Goal: Task Accomplishment & Management: Use online tool/utility

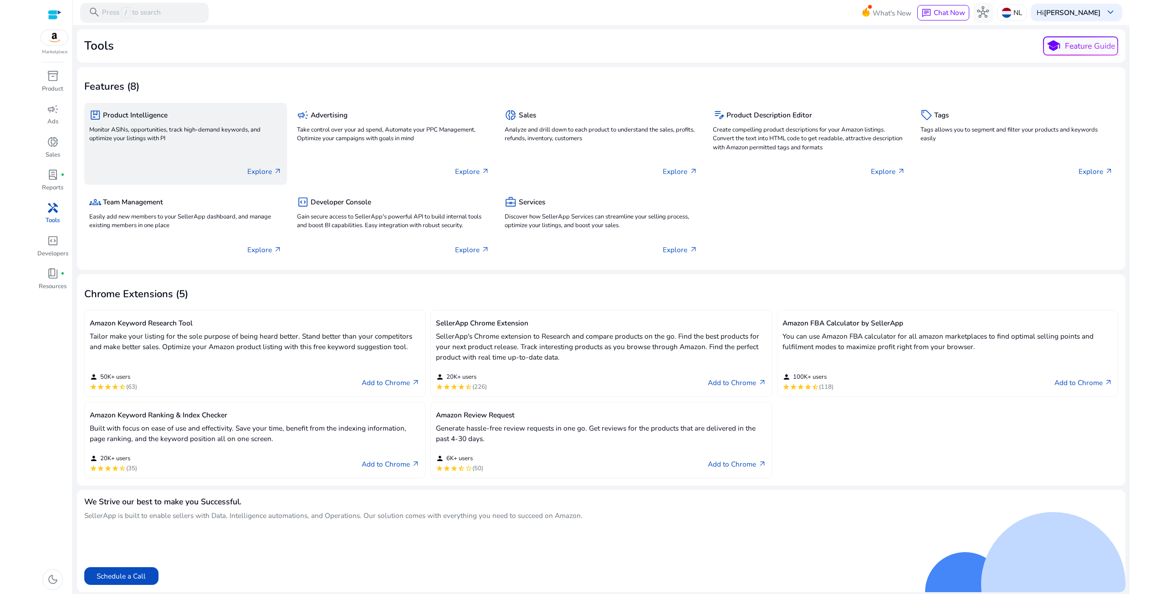
click at [255, 170] on p "Explore arrow_outward" at bounding box center [264, 171] width 35 height 10
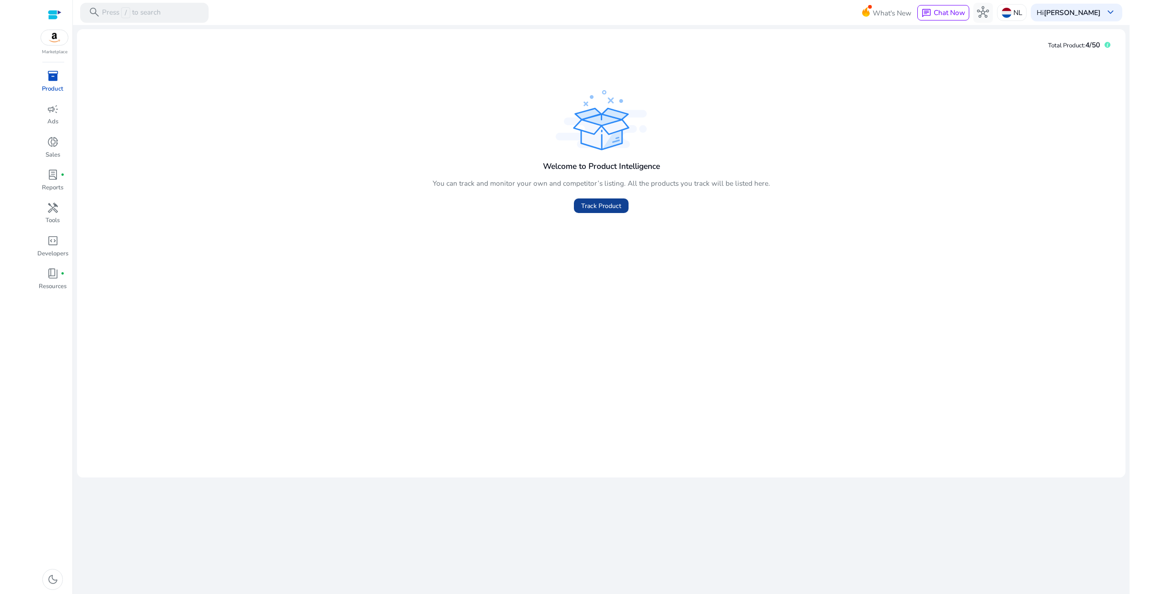
click at [600, 206] on span "Track Product" at bounding box center [601, 206] width 40 height 10
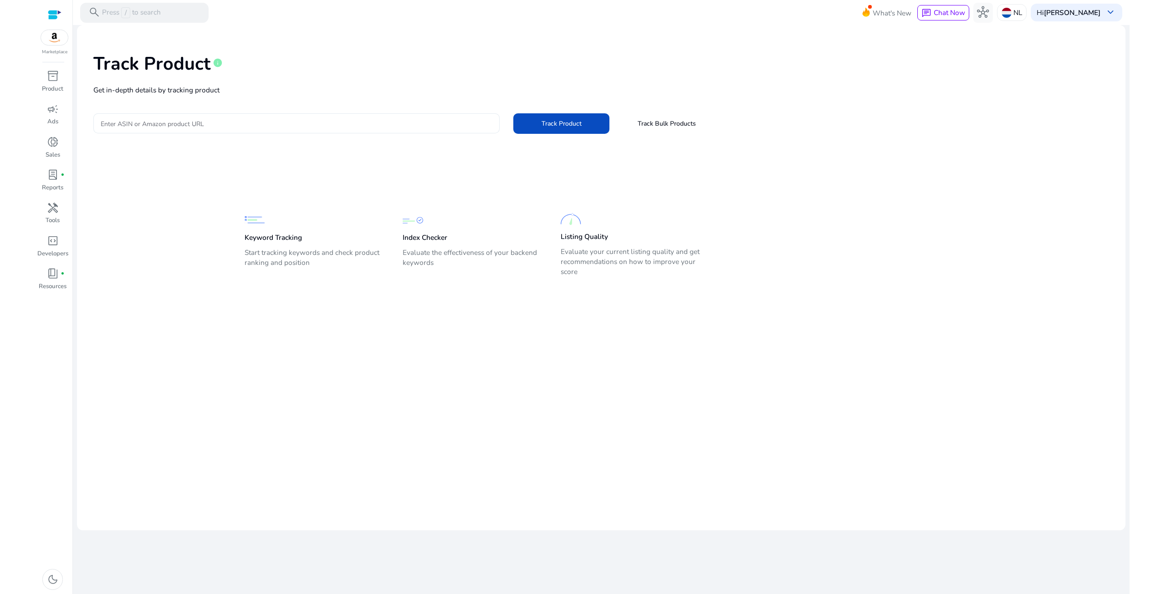
click at [369, 123] on input "Enter ASIN or Amazon product URL" at bounding box center [297, 123] width 392 height 10
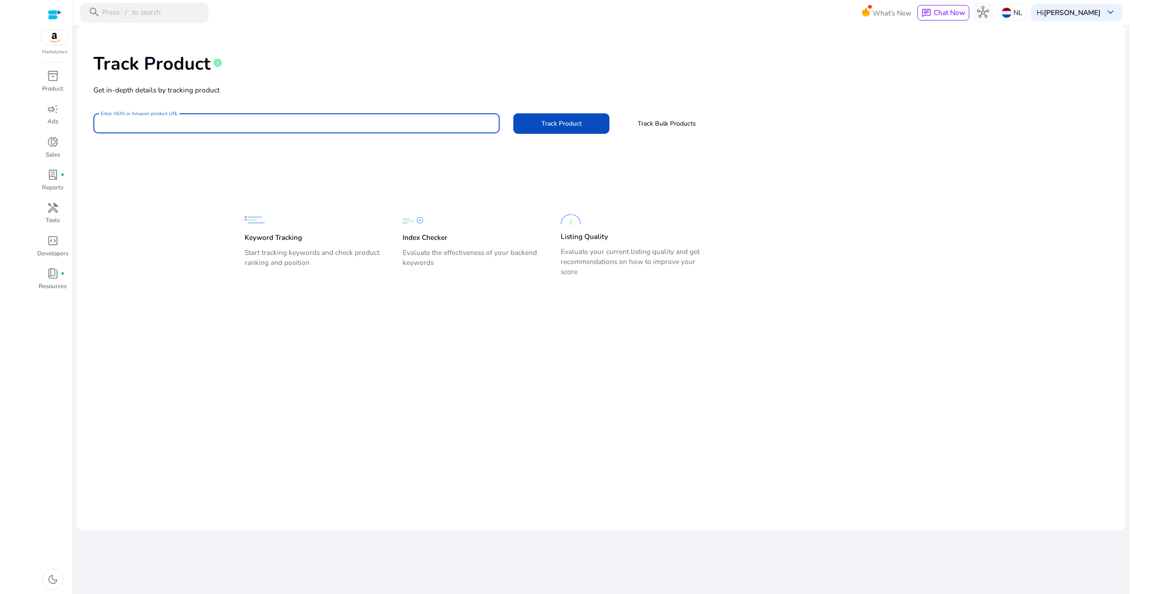
click at [369, 123] on input "Enter ASIN or Amazon product URL" at bounding box center [297, 123] width 392 height 10
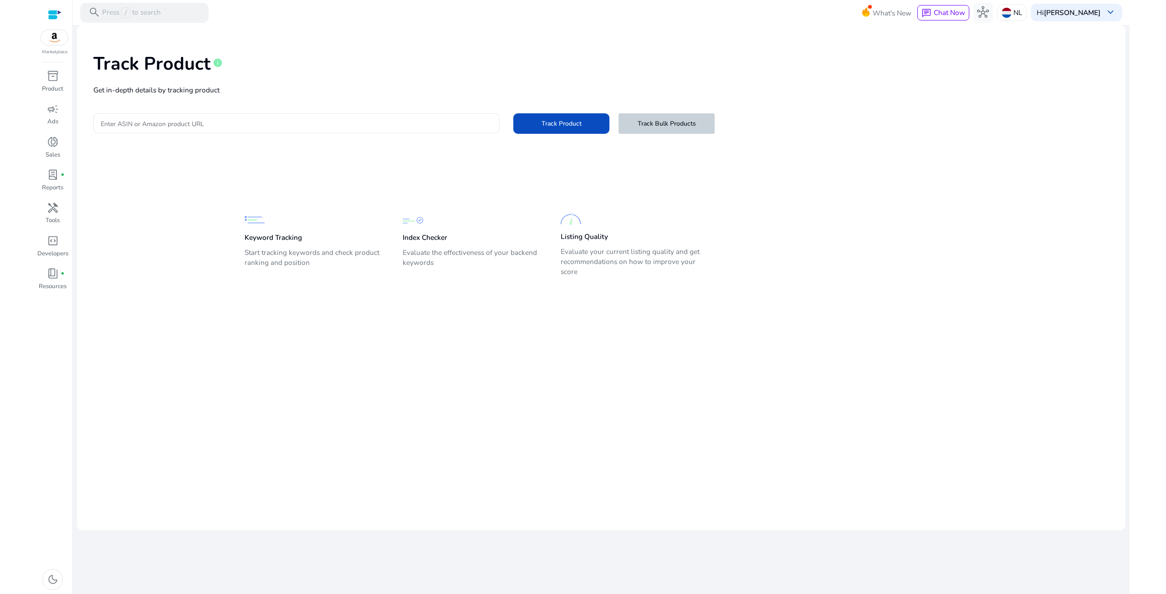
click at [684, 125] on span "Track Bulk Products" at bounding box center [667, 124] width 58 height 10
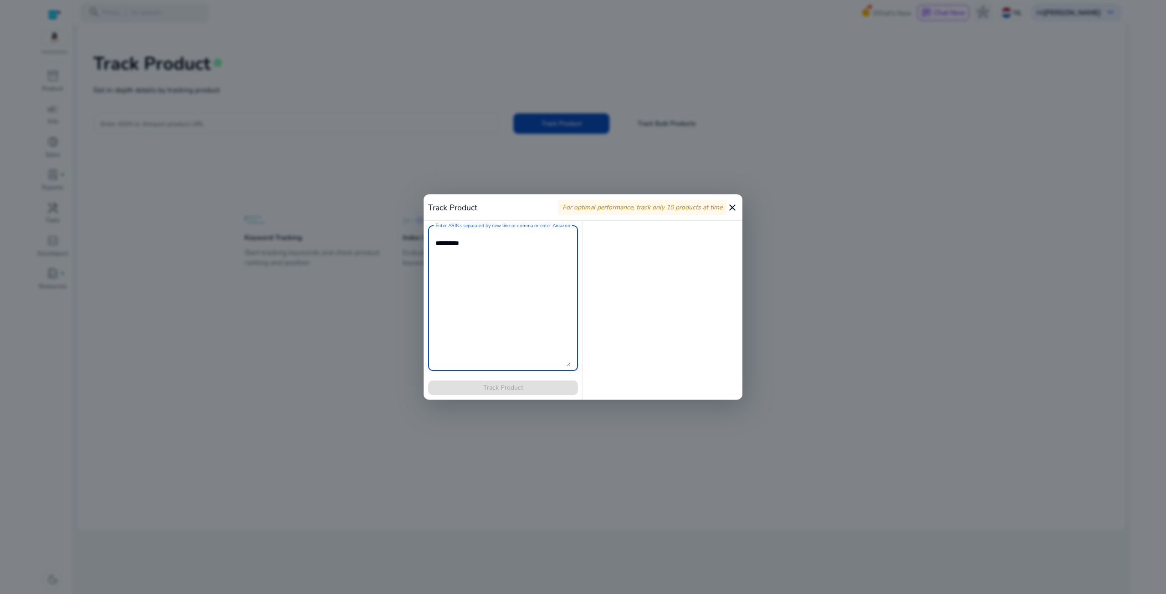
click at [527, 267] on textarea "Enter ASINs separated by new line or comma or enter Amazon product page URL" at bounding box center [502, 298] width 135 height 136
drag, startPoint x: 527, startPoint y: 267, endPoint x: 533, endPoint y: 266, distance: 6.6
click at [528, 267] on textarea "Enter ASINs separated by new line or comma or enter Amazon product page URL" at bounding box center [502, 298] width 135 height 136
click at [738, 208] on div "Track Product For optimal performance, track only 10 products at time close" at bounding box center [583, 207] width 319 height 26
drag, startPoint x: 761, startPoint y: 235, endPoint x: 789, endPoint y: 222, distance: 31.6
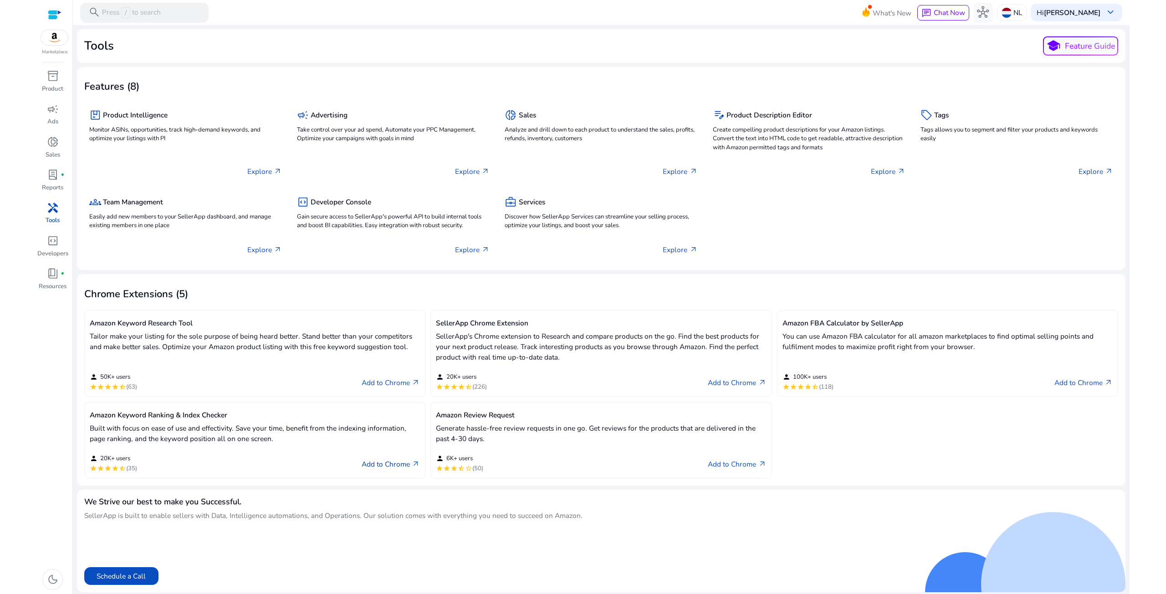
click at [377, 465] on link "Add to Chrome arrow_outward" at bounding box center [391, 465] width 58 height 12
click at [392, 377] on link "Add to Chrome arrow_outward" at bounding box center [391, 383] width 58 height 12
click at [52, 82] on span "inventory_2" at bounding box center [53, 76] width 12 height 12
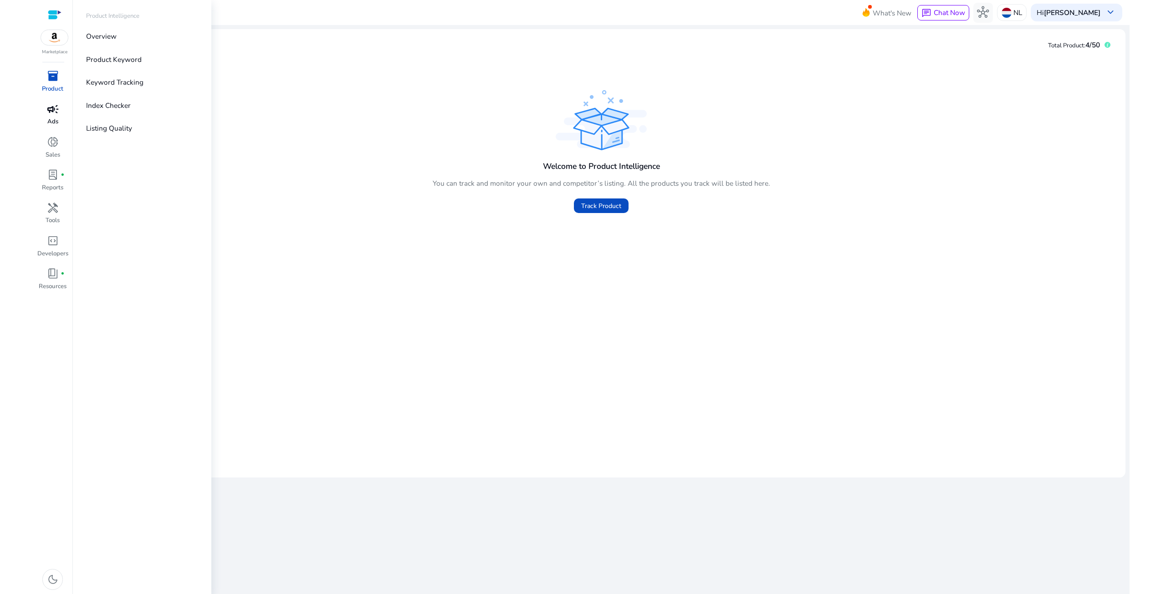
click at [49, 109] on span "campaign" at bounding box center [53, 109] width 12 height 12
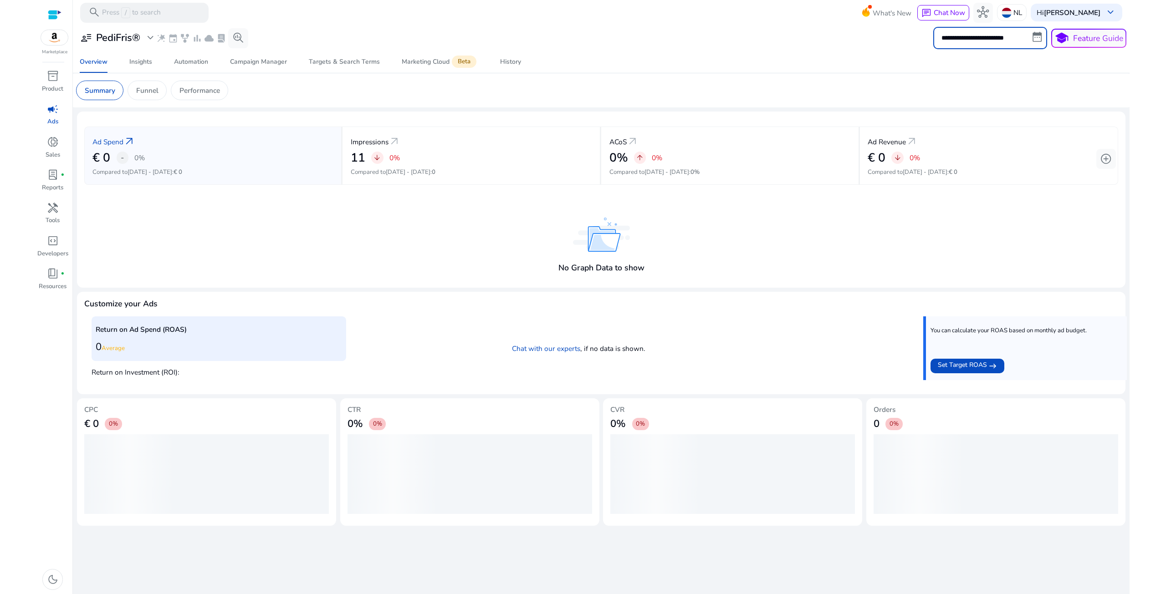
click at [999, 38] on input "**********" at bounding box center [990, 38] width 114 height 22
select select "*"
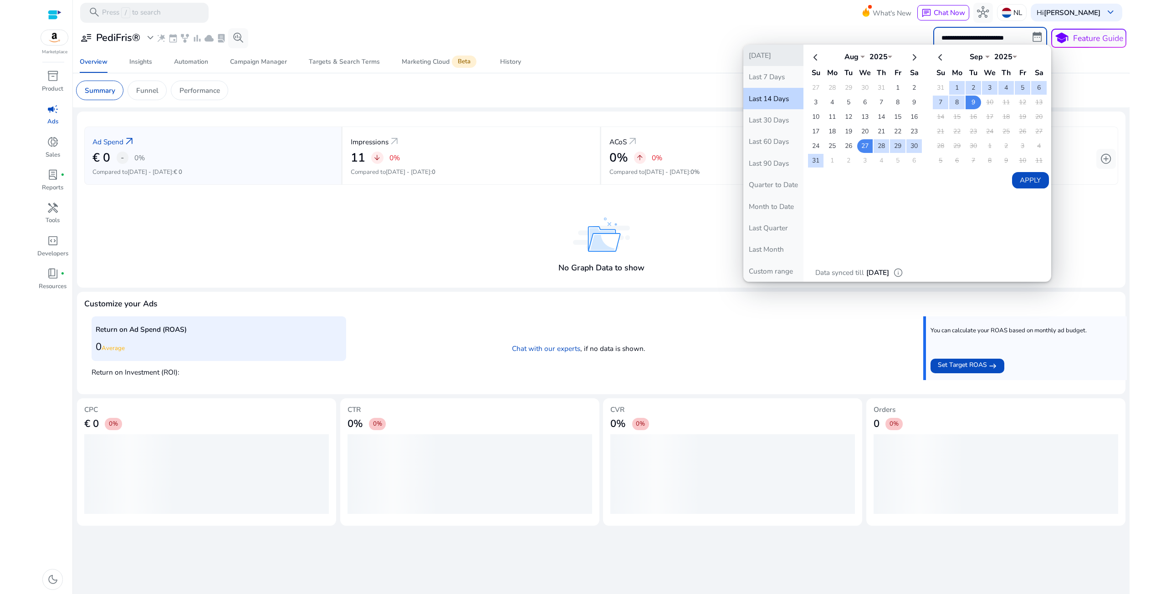
click at [755, 50] on button "Today" at bounding box center [773, 55] width 60 height 21
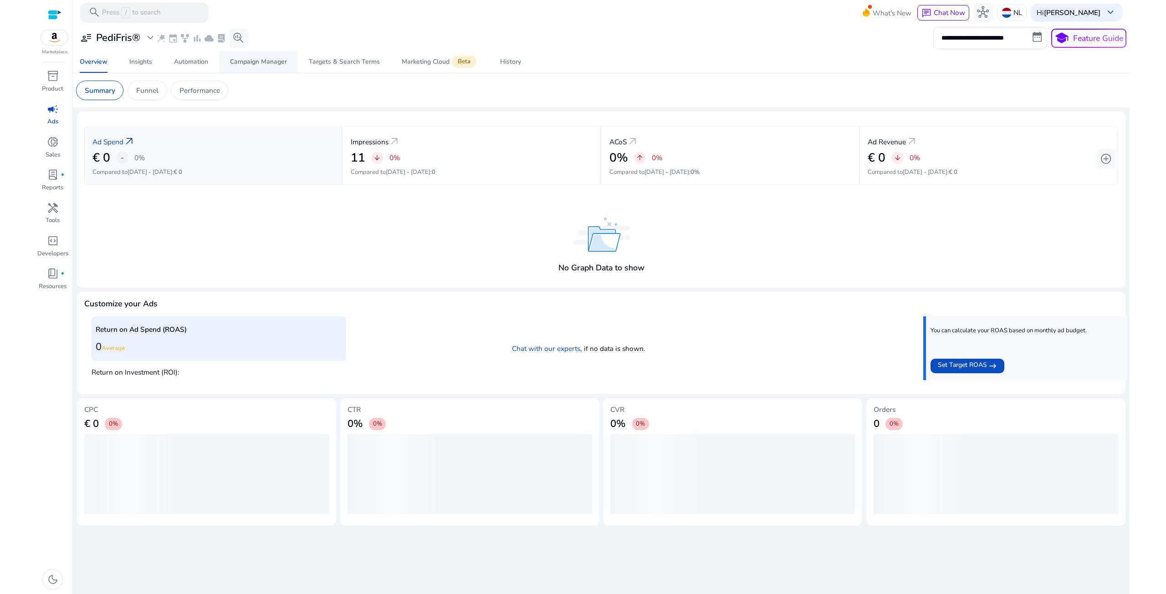
click at [252, 60] on div "Campaign Manager" at bounding box center [258, 62] width 57 height 6
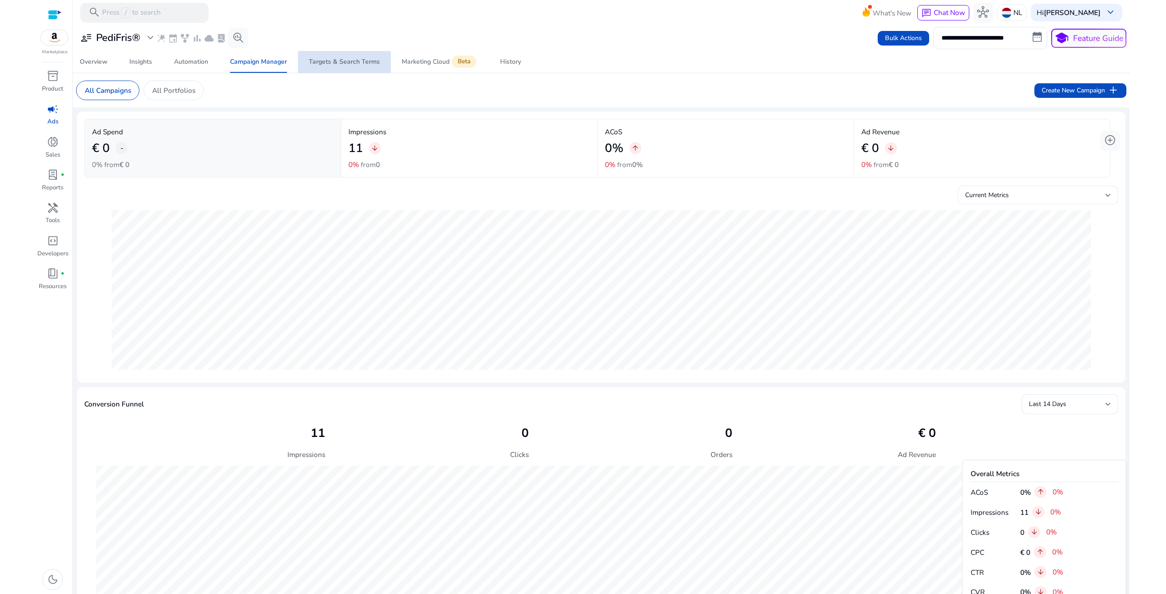
click at [349, 59] on div "Targets & Search Terms" at bounding box center [344, 62] width 71 height 6
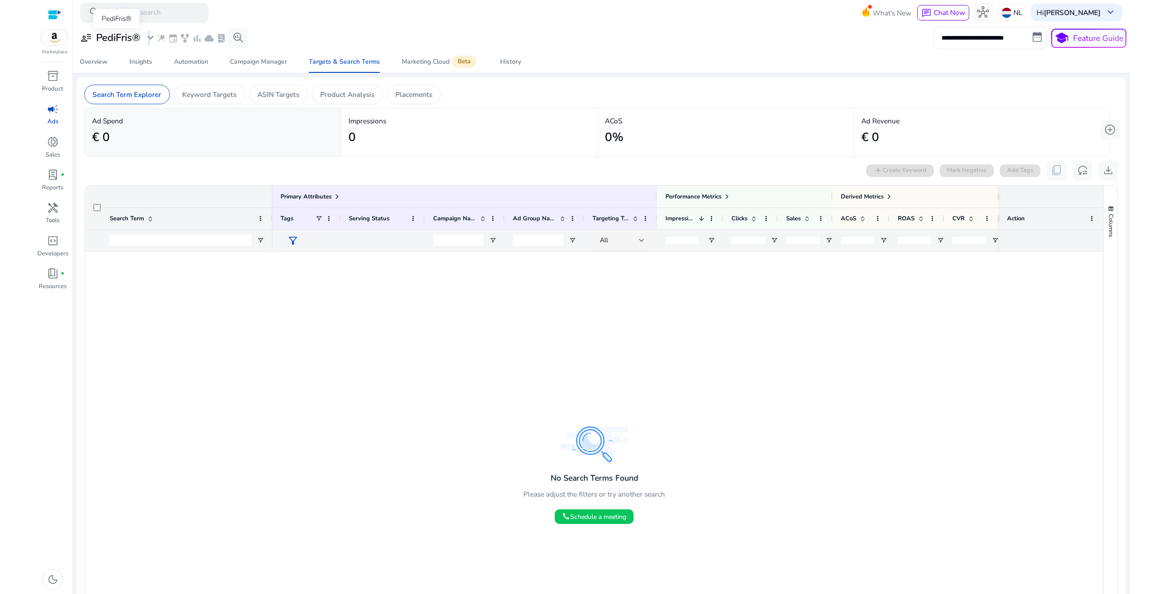
click at [148, 38] on span "expand_more" at bounding box center [150, 38] width 12 height 12
click at [165, 99] on div "Manage Profile(s)" at bounding box center [150, 102] width 146 height 21
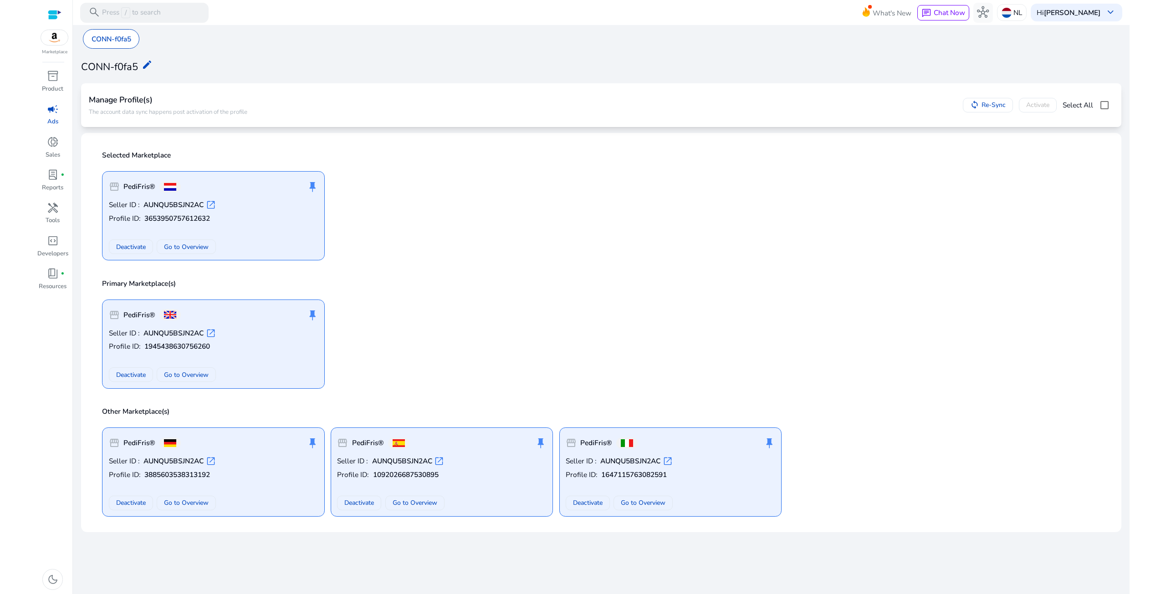
click at [1088, 106] on span "Select All" at bounding box center [1078, 105] width 31 height 10
click at [980, 102] on span "Re-Sync" at bounding box center [992, 105] width 26 height 10
click at [244, 478] on p "Profile ID: 3885603538313192" at bounding box center [214, 475] width 210 height 10
click at [258, 348] on p "Profile ID: 1945438630756260" at bounding box center [214, 347] width 210 height 10
drag, startPoint x: 248, startPoint y: 453, endPoint x: 256, endPoint y: 448, distance: 9.1
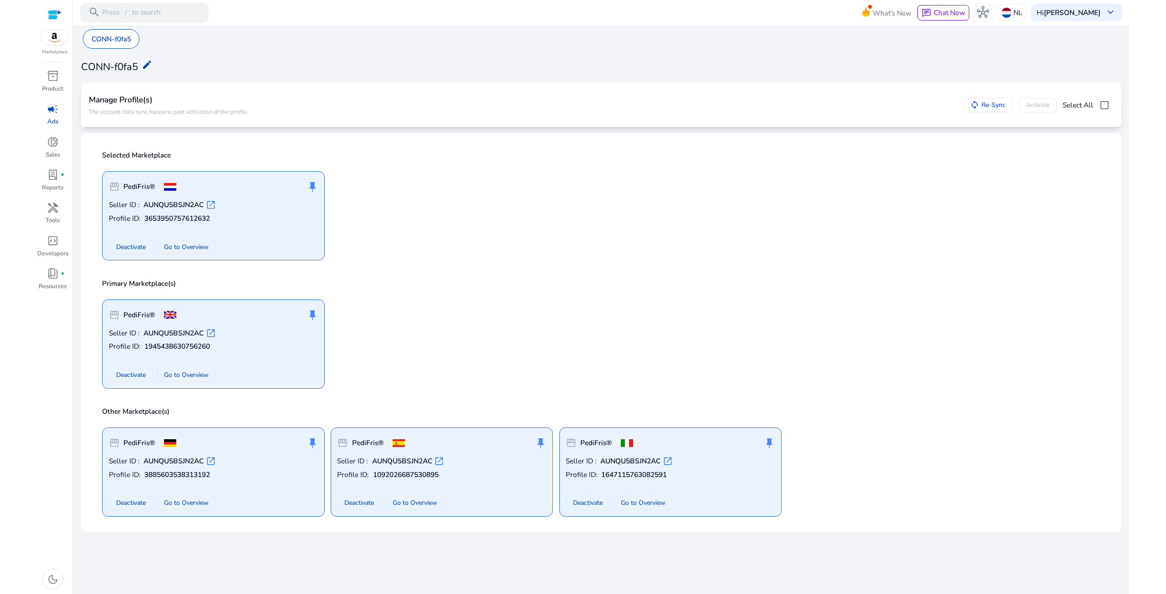
click at [249, 453] on div "storefront PediFris® push_pin Seller ID : AUNQU5BSJN2AC open_in_new Profile ID:…" at bounding box center [213, 472] width 222 height 89
click at [540, 443] on div "push_pin" at bounding box center [541, 443] width 12 height 18
click at [773, 443] on div "push_pin" at bounding box center [769, 443] width 12 height 18
click at [118, 40] on p "CONN-f0fa5" at bounding box center [112, 39] width 40 height 10
drag, startPoint x: 225, startPoint y: 24, endPoint x: 209, endPoint y: 17, distance: 17.8
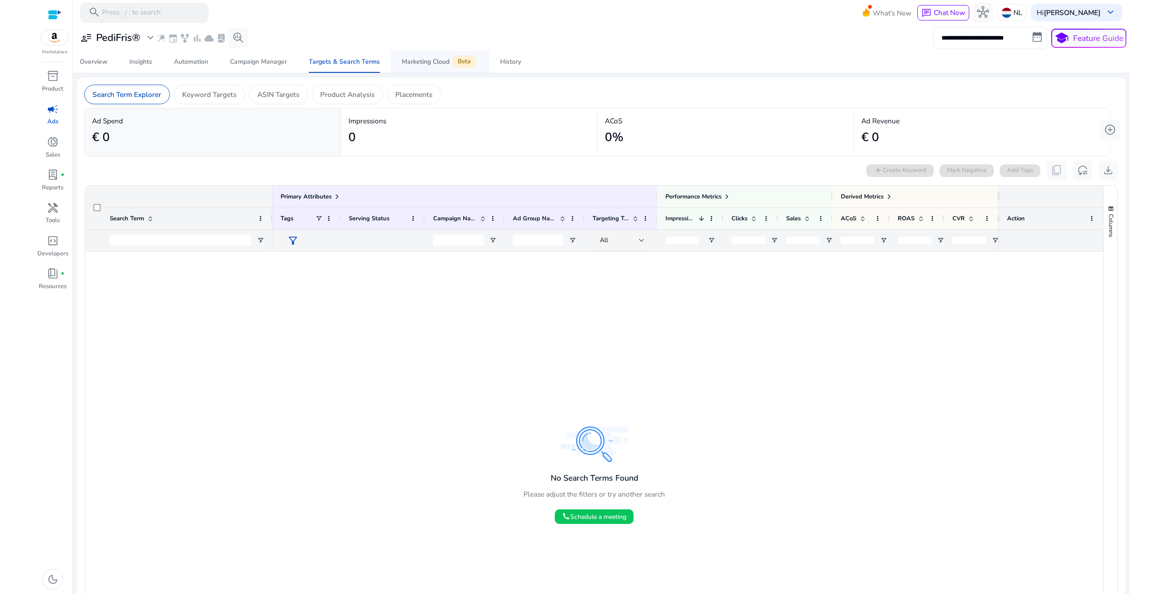
click at [415, 63] on div "Marketing Cloud Beta" at bounding box center [440, 62] width 77 height 8
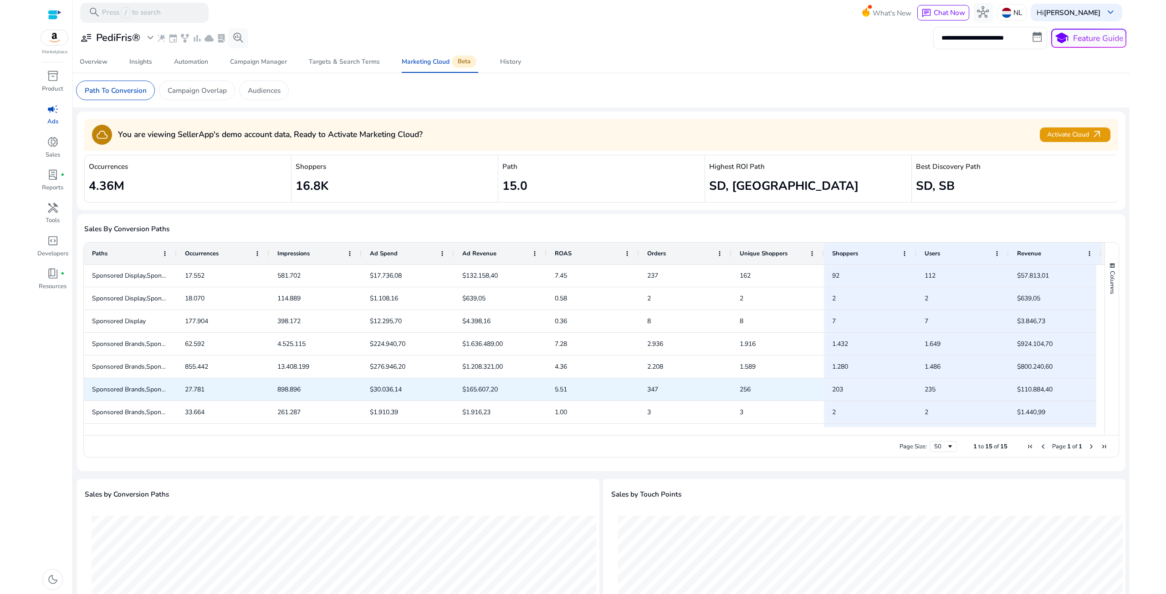
scroll to position [133, 0]
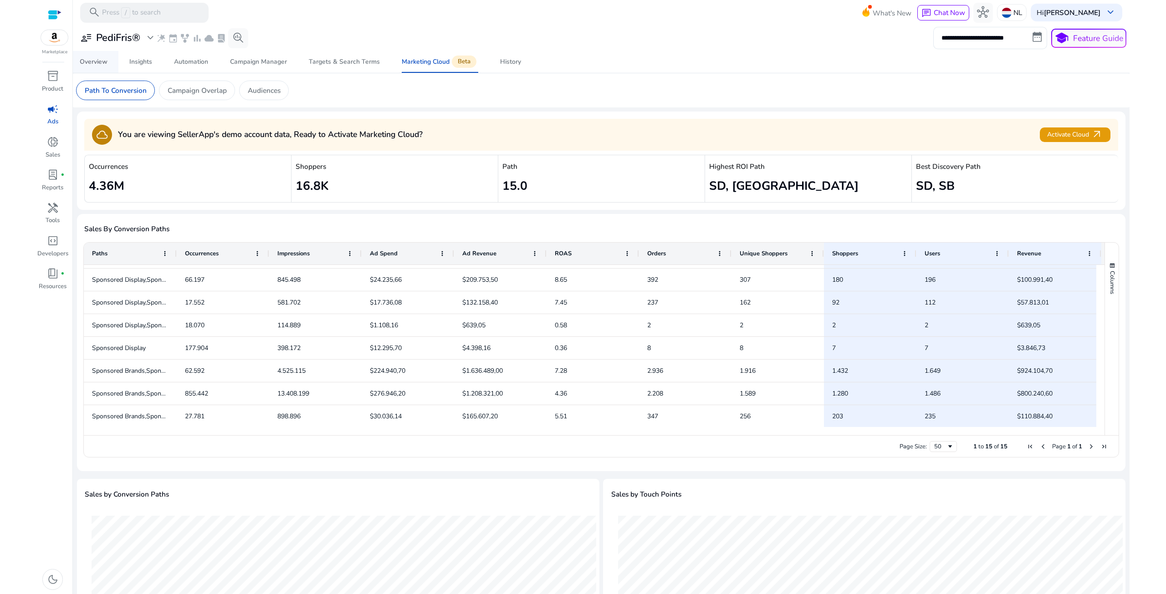
click at [100, 62] on div "Overview" at bounding box center [94, 62] width 28 height 6
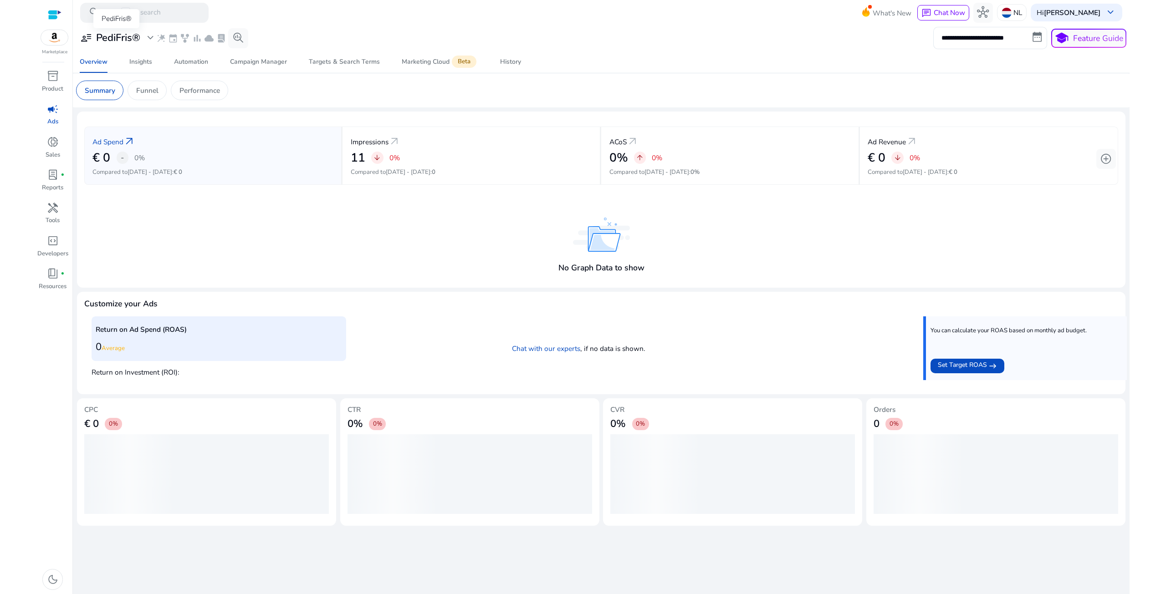
click at [152, 39] on span "expand_more" at bounding box center [150, 38] width 12 height 12
click at [150, 102] on div "Manage Profile(s)" at bounding box center [150, 102] width 146 height 21
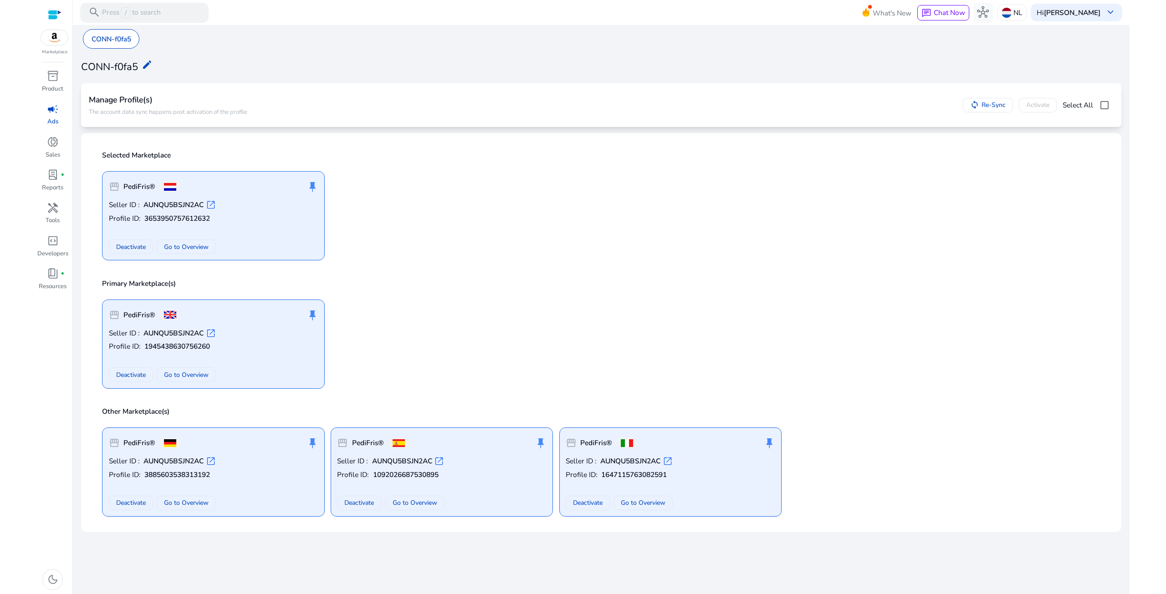
click at [540, 442] on div "push_pin" at bounding box center [541, 443] width 12 height 18
click at [767, 446] on div "push_pin" at bounding box center [769, 443] width 12 height 18
click at [594, 504] on span "Deactivate" at bounding box center [588, 503] width 30 height 10
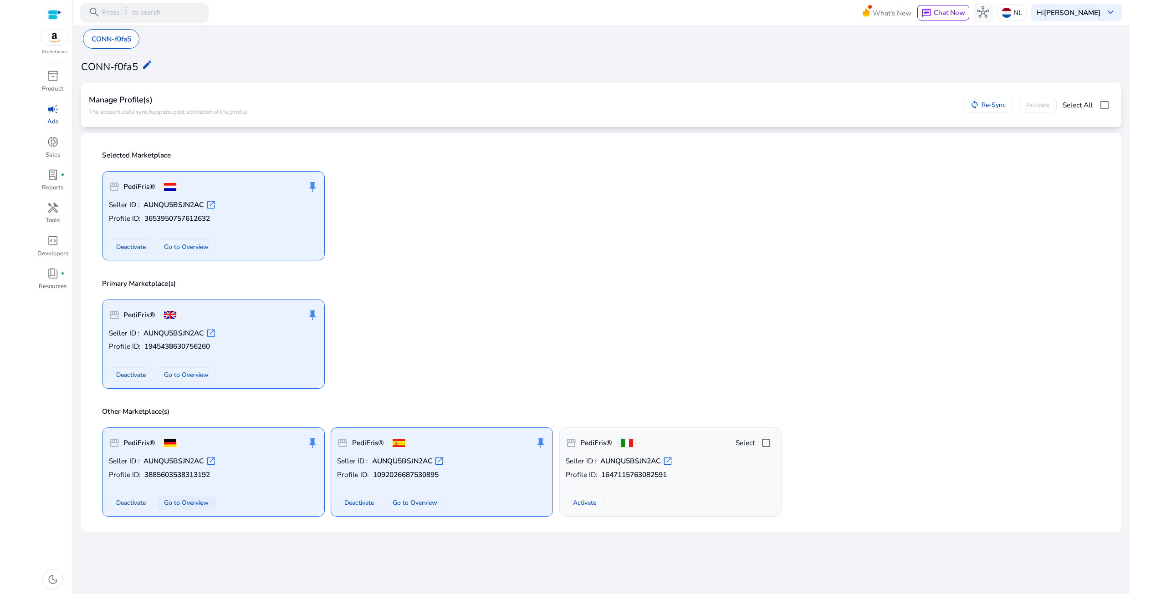
click at [197, 505] on span "Go to Overview" at bounding box center [186, 503] width 45 height 10
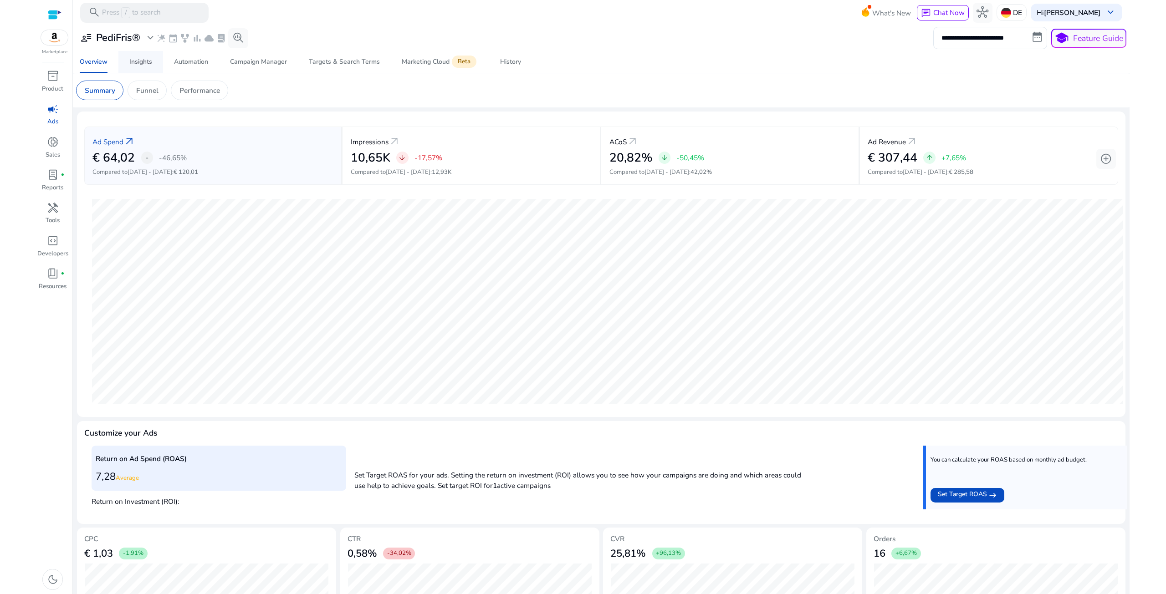
click at [146, 67] on span "Insights" at bounding box center [140, 62] width 23 height 22
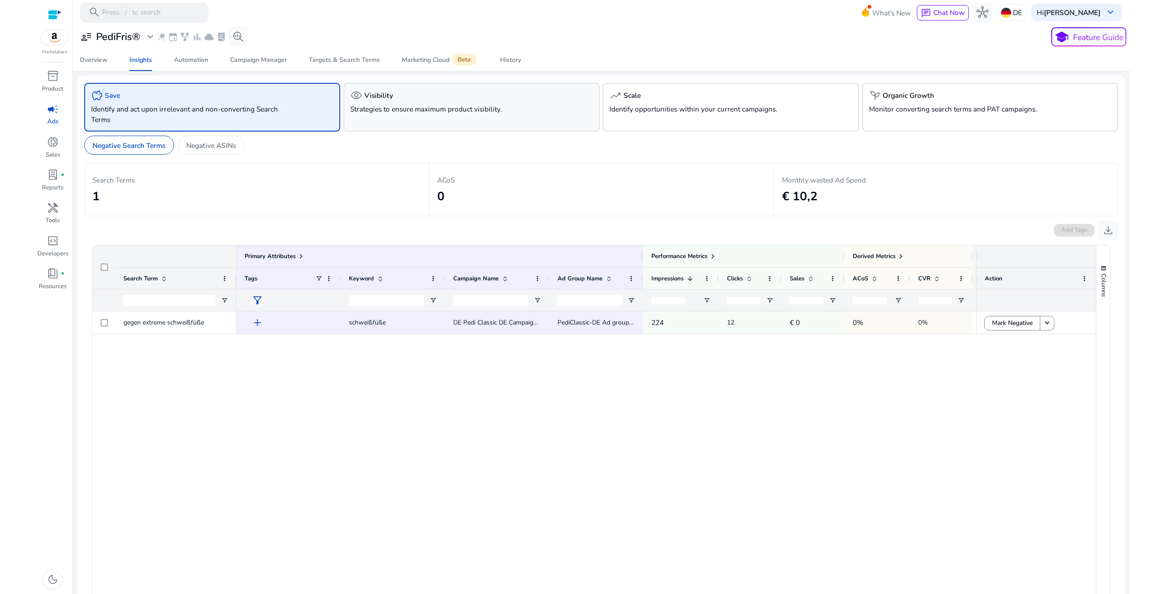
click at [487, 111] on p "Strategies to ensure maximum product visibility." at bounding box center [451, 109] width 202 height 10
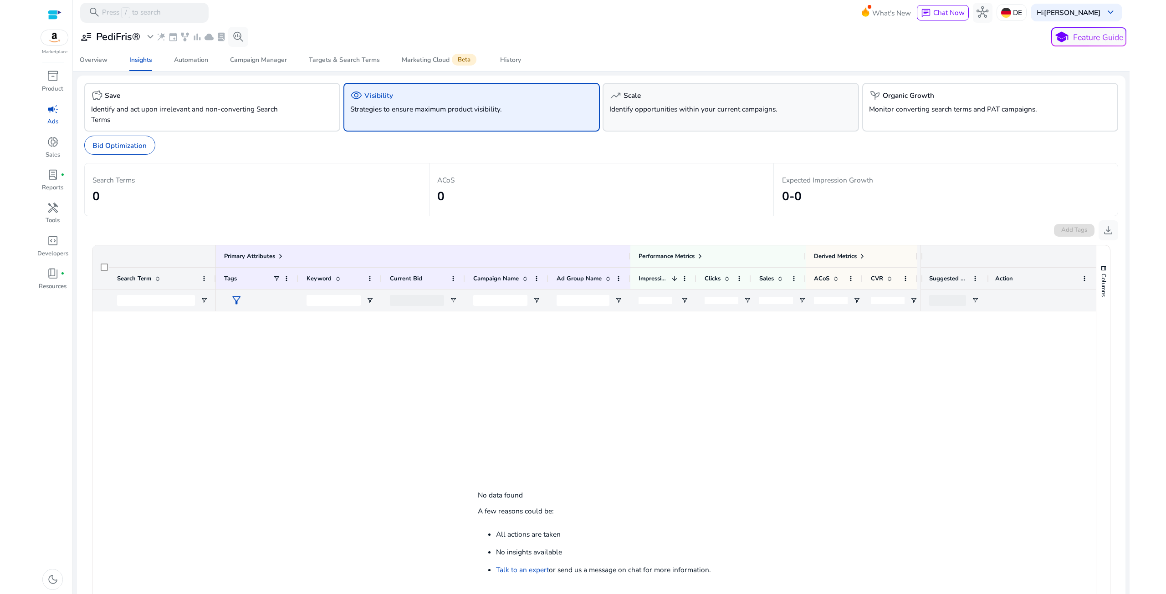
click at [735, 121] on div "trending_up Scale Identify opportunities within your current campaigns." at bounding box center [731, 107] width 256 height 49
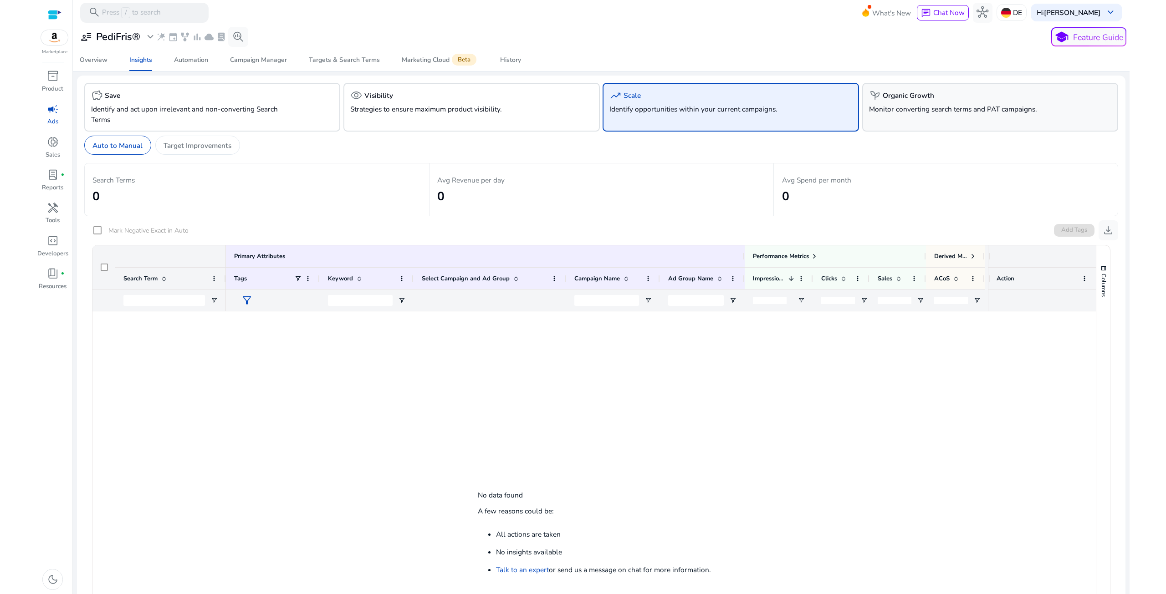
click at [945, 115] on div "psychiatry Organic Growth Monitor converting search terms and PAT campaigns." at bounding box center [990, 107] width 256 height 49
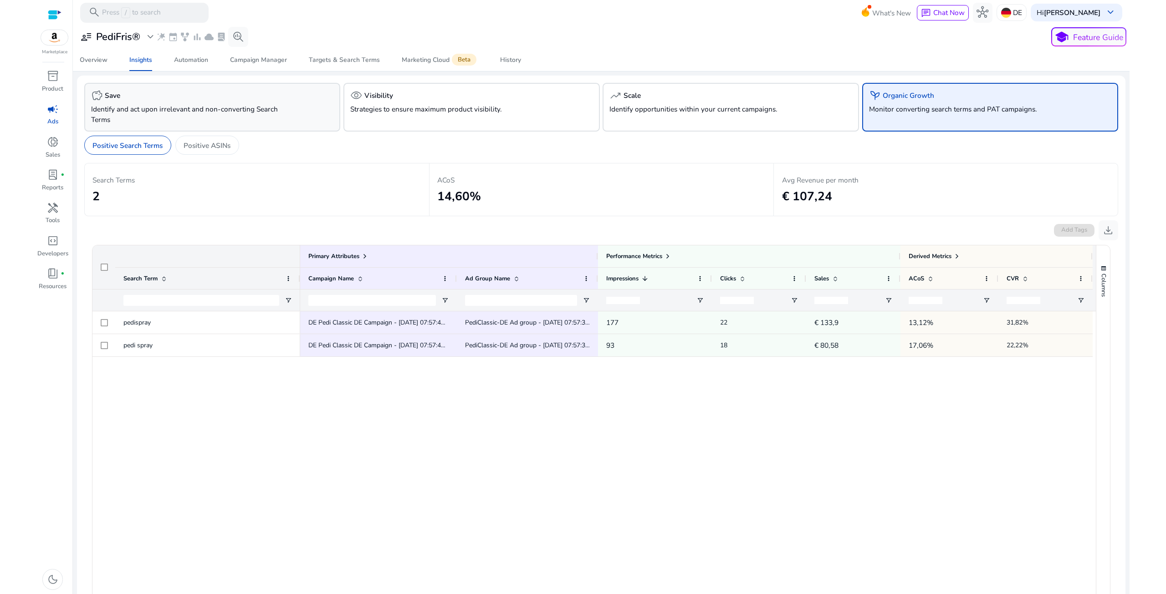
click at [146, 119] on p "Identify and act upon irrelevant and non-converting Search Terms" at bounding box center [192, 114] width 202 height 21
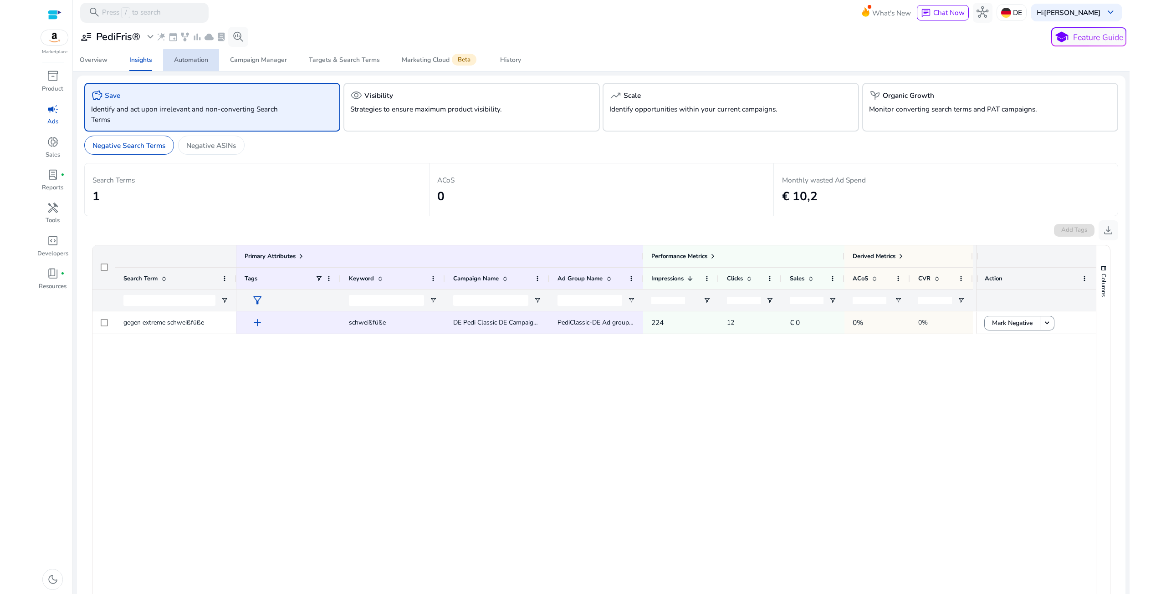
click at [210, 63] on link "Automation" at bounding box center [191, 60] width 56 height 22
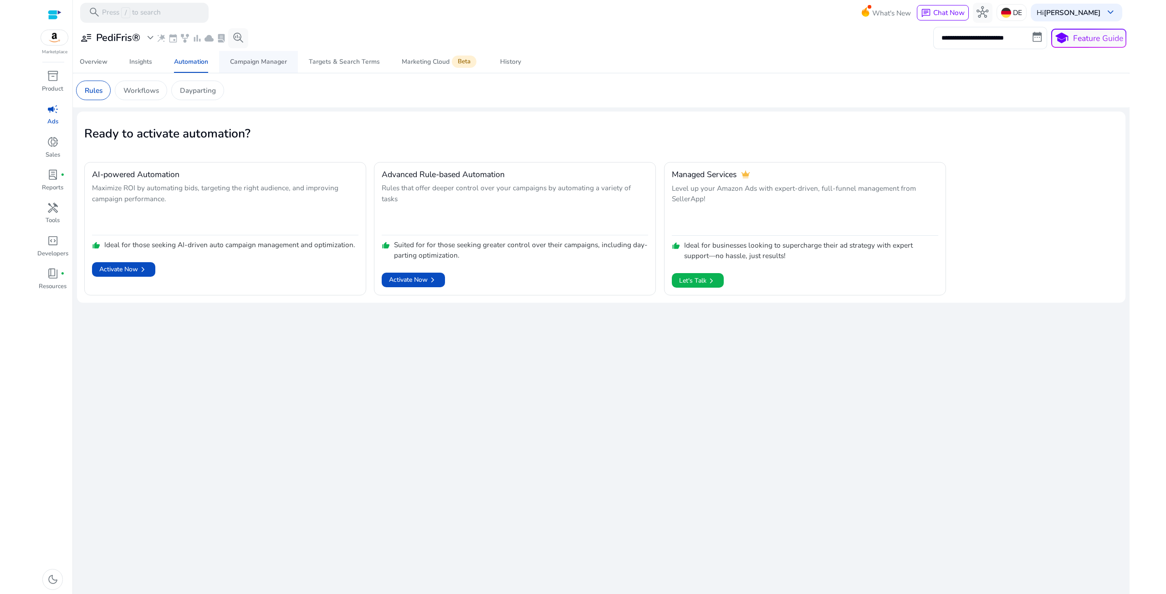
click at [273, 63] on div "Campaign Manager" at bounding box center [258, 62] width 57 height 6
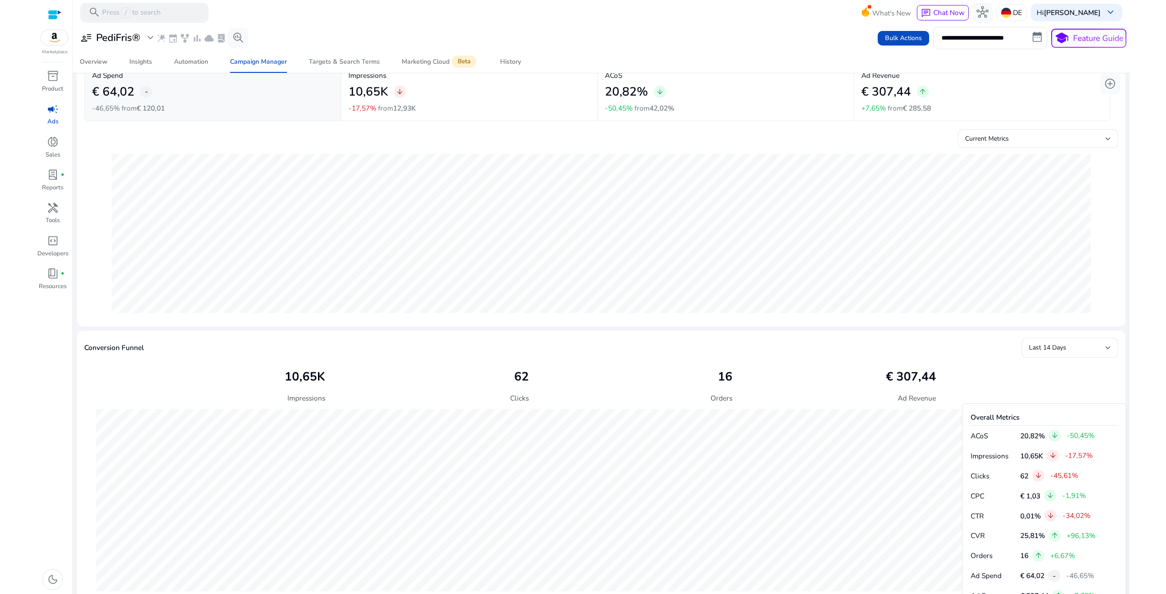
scroll to position [56, 0]
click at [358, 63] on div "Targets & Search Terms" at bounding box center [344, 62] width 71 height 6
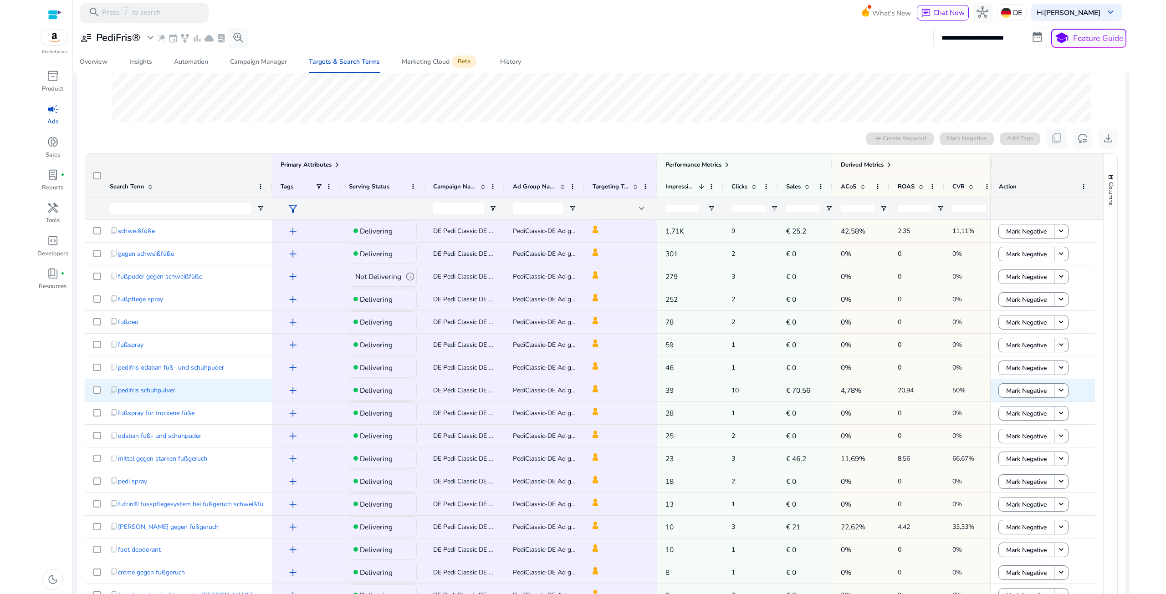
scroll to position [228, 0]
click at [795, 183] on span "Sales" at bounding box center [793, 185] width 15 height 8
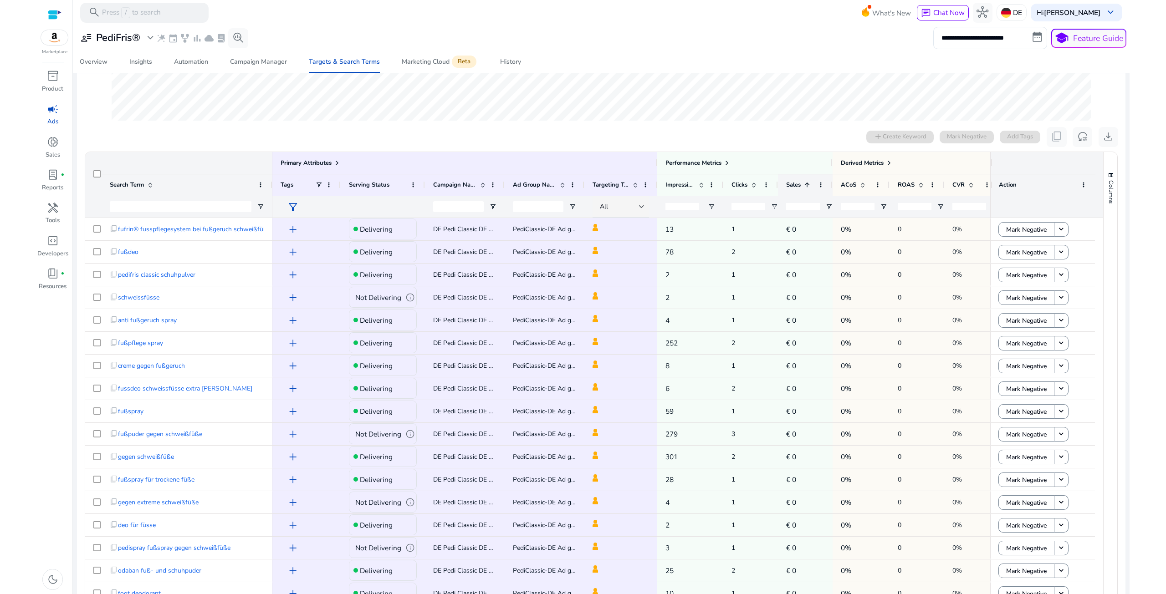
click at [796, 184] on span "Sales" at bounding box center [793, 185] width 15 height 8
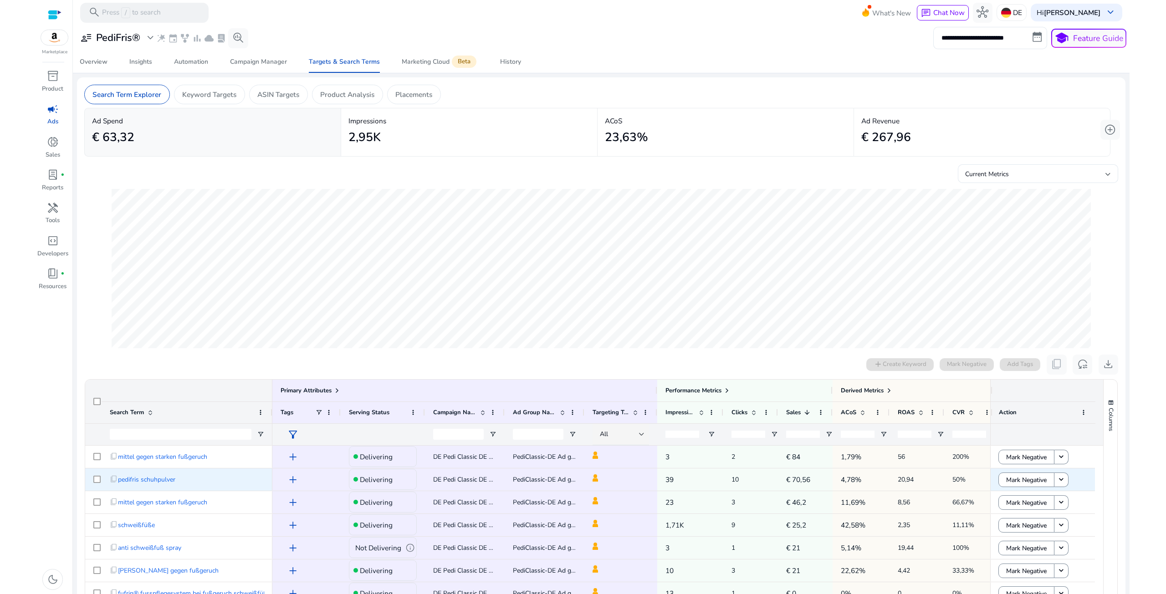
scroll to position [228, 0]
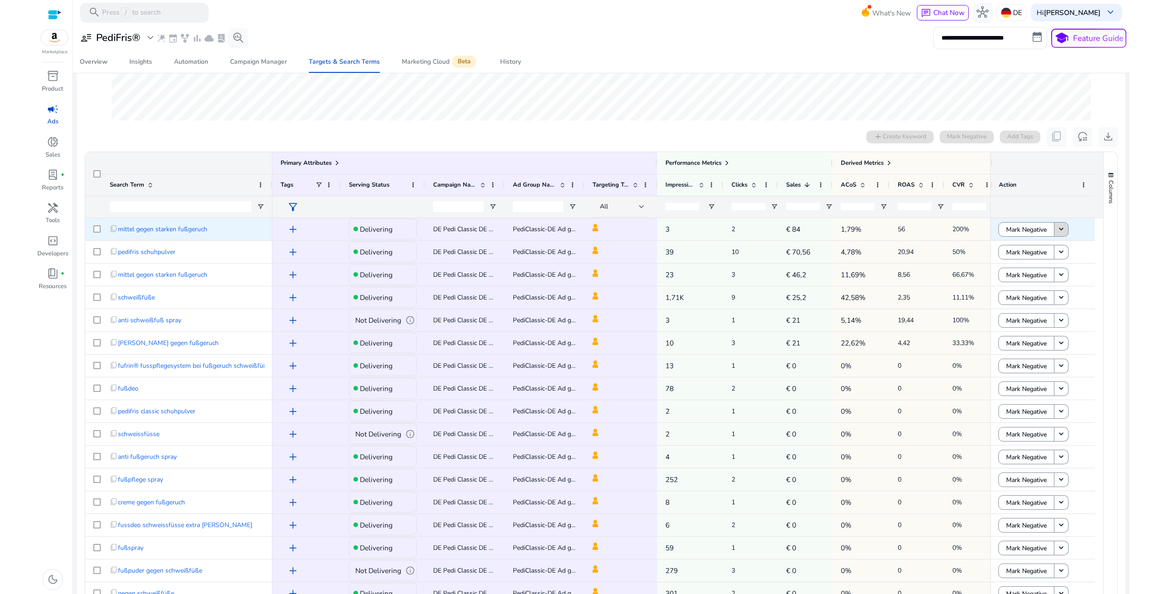
click at [1063, 227] on span at bounding box center [1061, 230] width 14 height 22
click at [1058, 230] on mat-icon "keyboard_arrow_down" at bounding box center [1061, 229] width 9 height 9
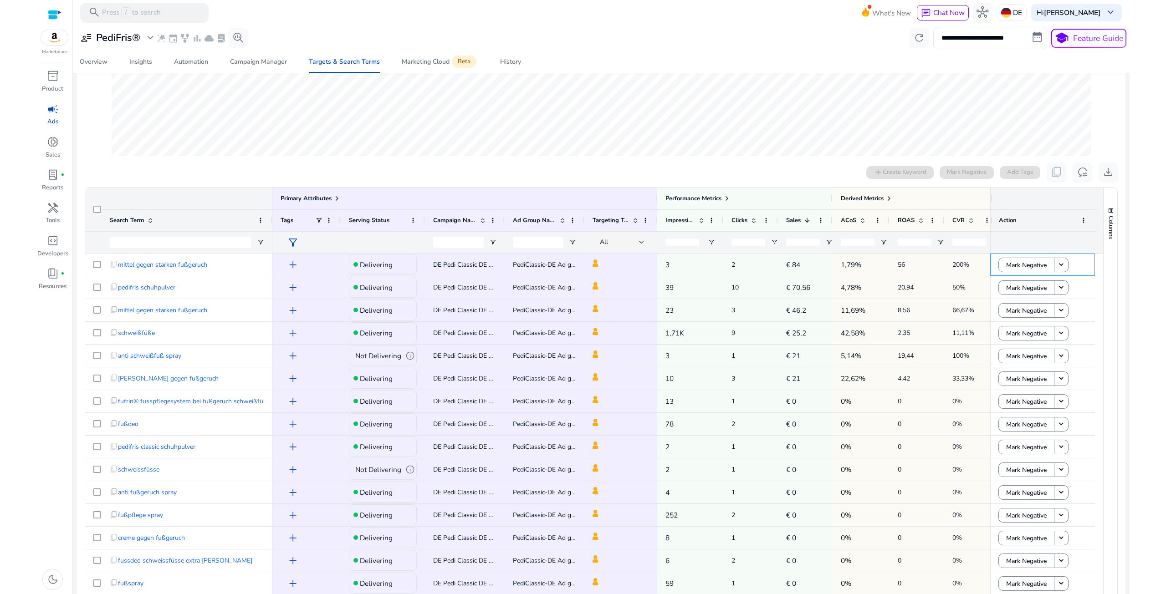
scroll to position [182, 0]
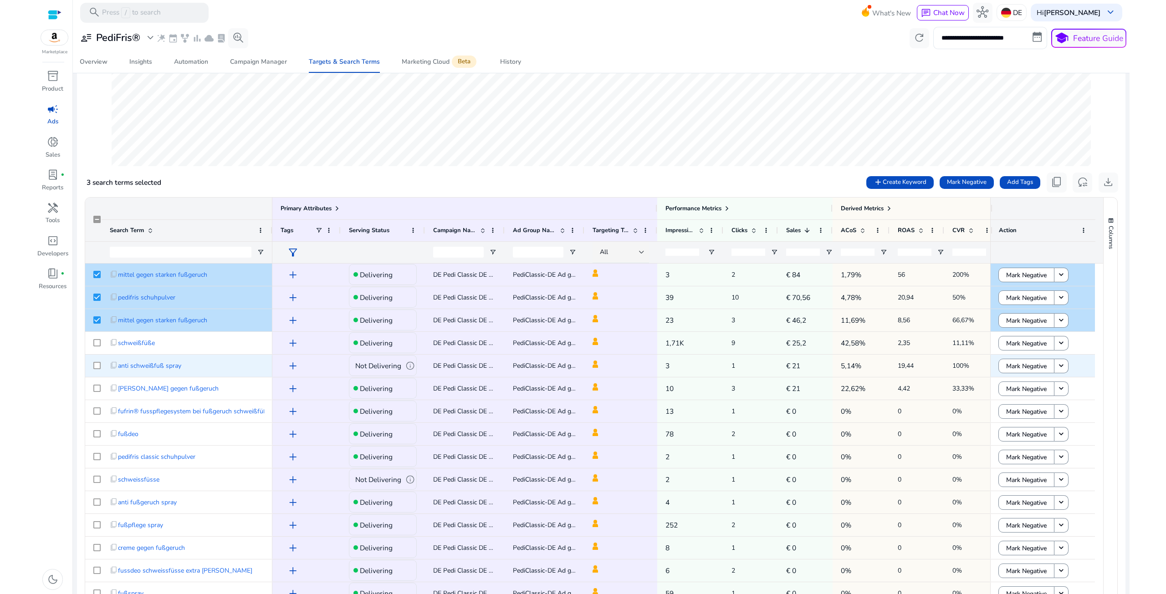
click at [91, 364] on div at bounding box center [93, 366] width 16 height 22
click at [896, 178] on span "Create Keyword" at bounding box center [905, 182] width 44 height 9
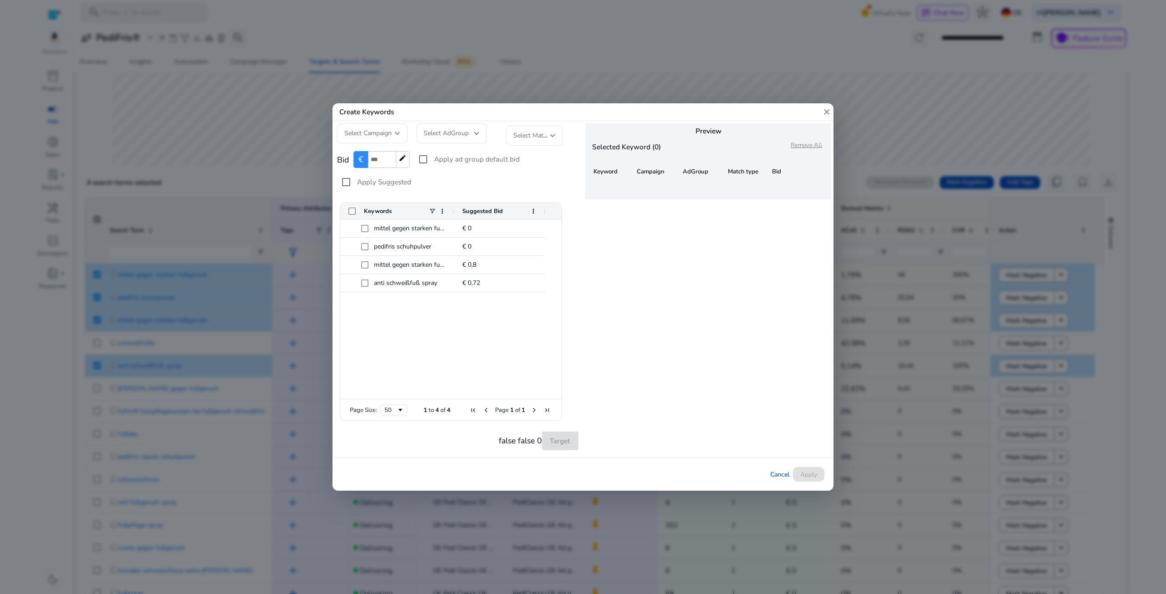
click at [479, 131] on div at bounding box center [476, 133] width 5 height 11
click at [478, 132] on div at bounding box center [476, 134] width 5 height 4
click at [546, 136] on span "Select Match Type" at bounding box center [538, 135] width 51 height 9
click at [557, 134] on div at bounding box center [583, 297] width 1166 height 594
click at [346, 212] on div "Keywords" at bounding box center [397, 211] width 114 height 16
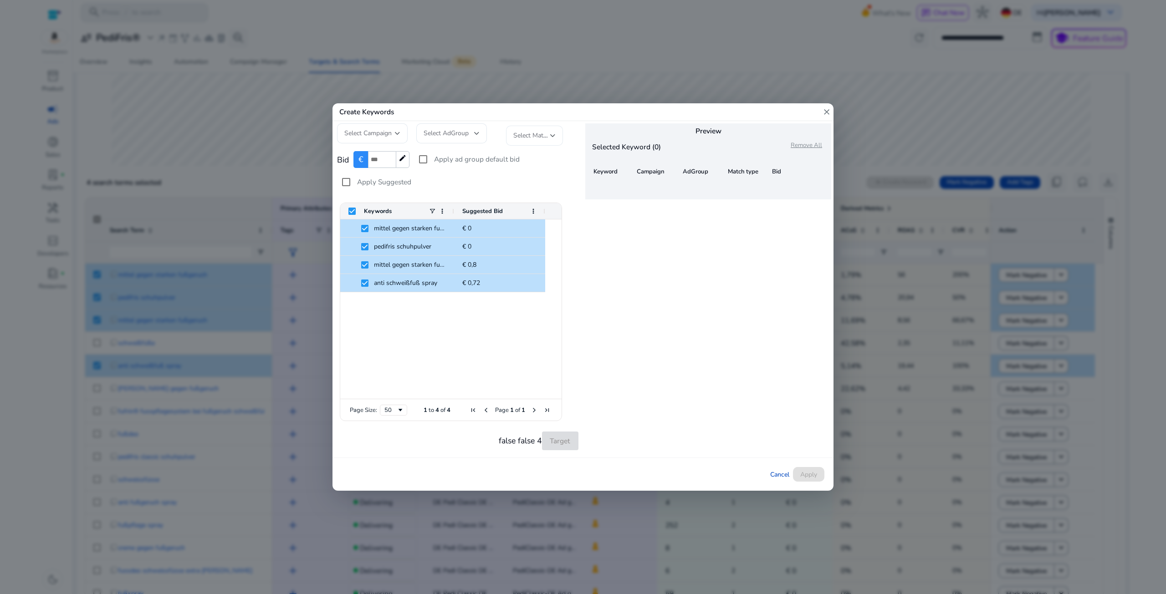
click at [557, 136] on div "Select Match Type" at bounding box center [534, 136] width 57 height 20
click at [545, 164] on span "Exact" at bounding box center [540, 161] width 54 height 10
click at [569, 436] on div "false exact 4 Target" at bounding box center [457, 440] width 241 height 25
click at [476, 138] on div at bounding box center [476, 133] width 5 height 11
click at [477, 135] on div at bounding box center [476, 134] width 5 height 4
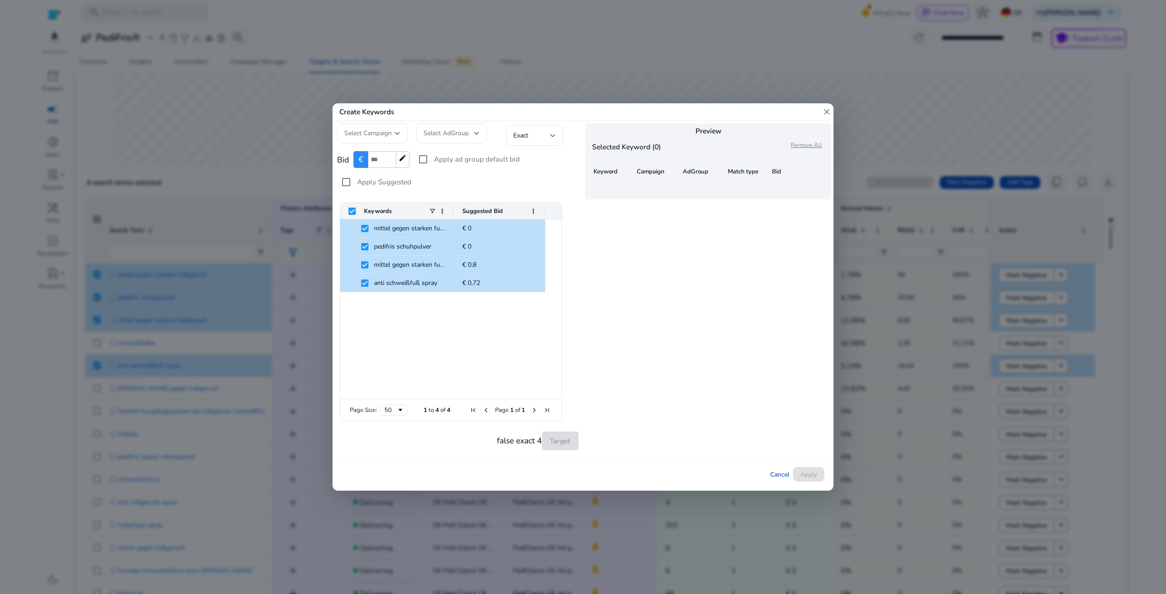
click at [472, 134] on div "Select AdGroup" at bounding box center [449, 133] width 51 height 10
click at [398, 131] on div at bounding box center [397, 133] width 5 height 11
click at [382, 172] on span "DE Pedi Classic DE Campaign - 28.3.2025 07:57:43.282" at bounding box center [372, 186] width 56 height 40
click at [481, 129] on div "Select AdGroup" at bounding box center [451, 133] width 71 height 20
click at [470, 166] on span "PediClassic-DE Ad group - 28.3.2025 07:57:38.460" at bounding box center [452, 186] width 56 height 40
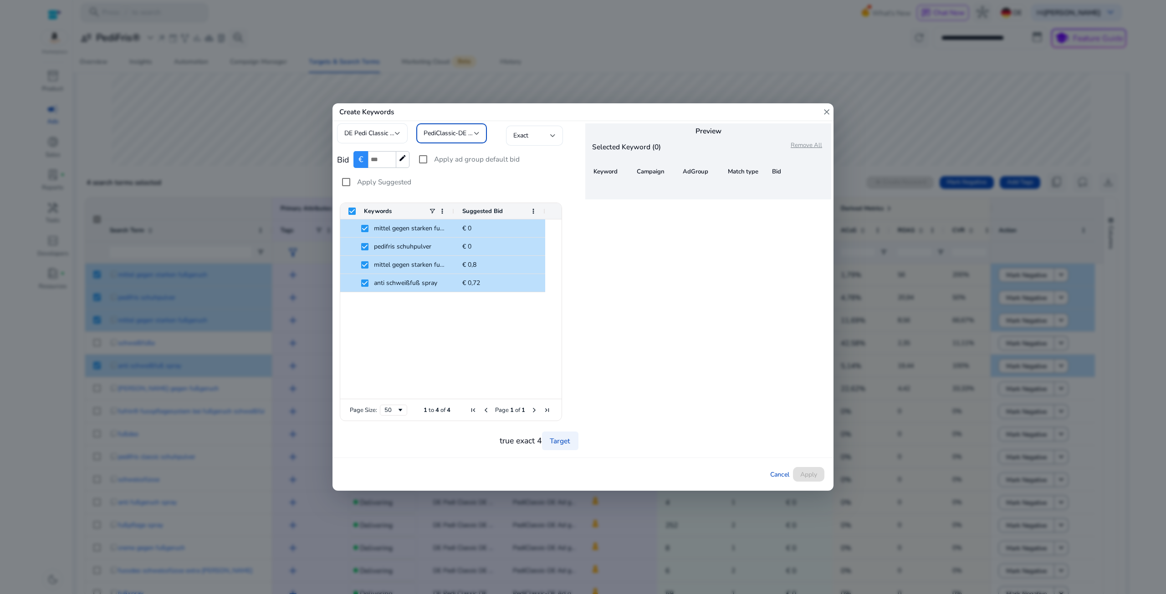
click at [458, 130] on span "PediClassic-DE Ad group - 28.3.2025 07:57:38.460" at bounding box center [492, 133] width 136 height 9
click at [496, 359] on div at bounding box center [583, 297] width 1166 height 594
click at [561, 439] on link "Target" at bounding box center [560, 441] width 36 height 19
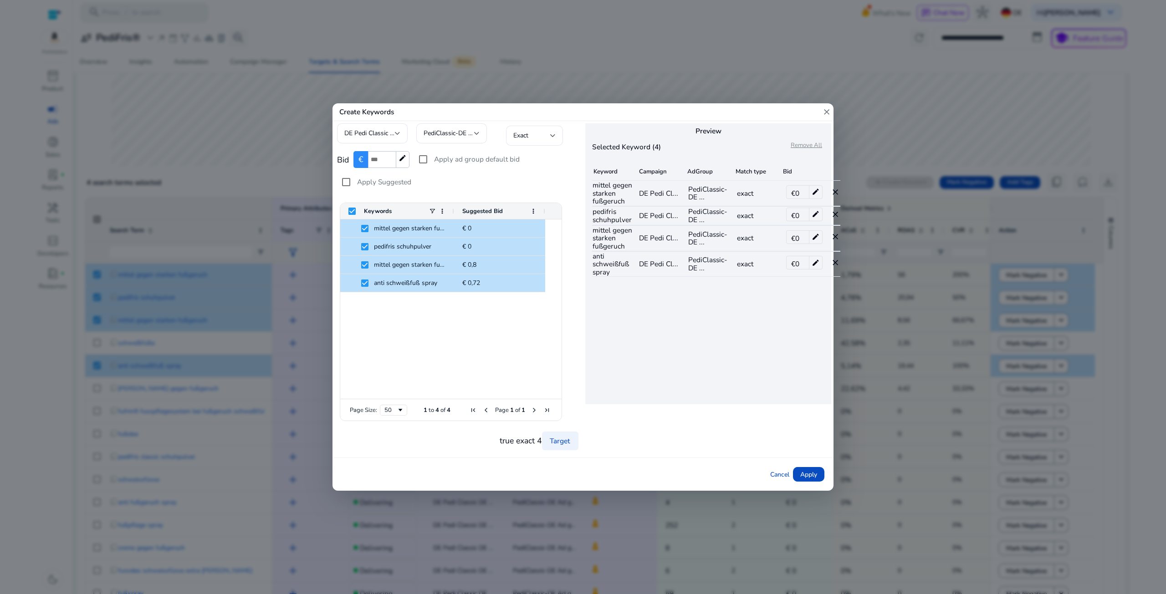
click at [816, 235] on mat-icon "edit" at bounding box center [815, 237] width 13 height 13
click at [816, 235] on mat-icon "close" at bounding box center [814, 237] width 8 height 14
click at [790, 239] on div "€ 0 edit" at bounding box center [804, 237] width 36 height 14
click at [797, 235] on span "€ 0" at bounding box center [795, 239] width 8 height 10
click at [388, 157] on input "*" at bounding box center [382, 159] width 28 height 17
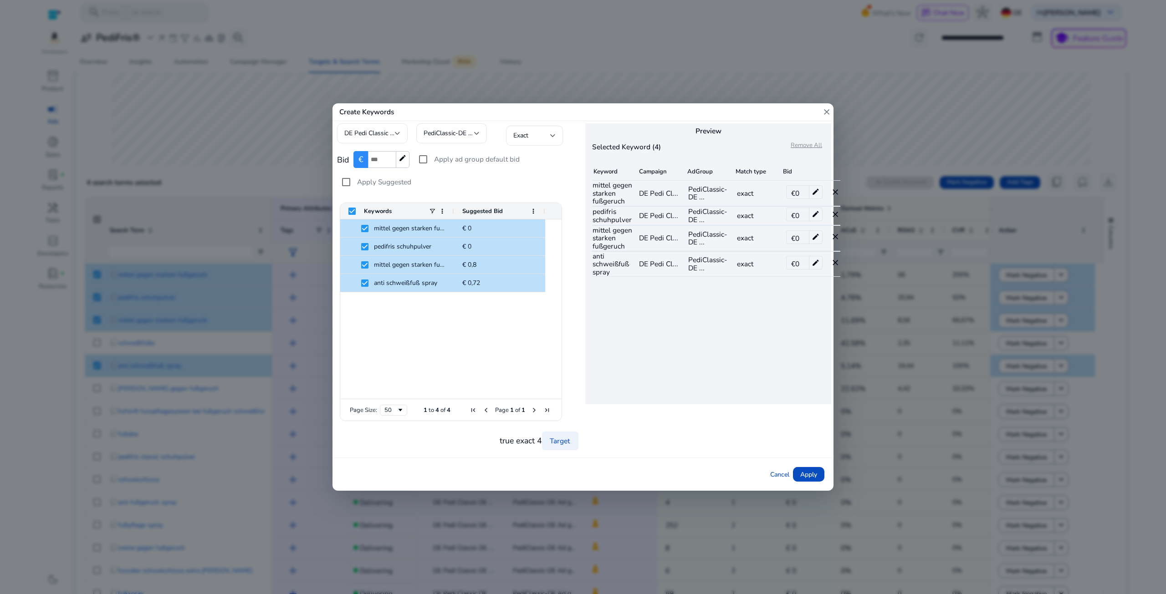
click at [388, 156] on input "*" at bounding box center [382, 159] width 28 height 17
type input "*"
click at [390, 164] on input "*" at bounding box center [382, 159] width 28 height 17
click at [562, 441] on link "Target" at bounding box center [560, 441] width 36 height 19
click at [567, 444] on link "Target" at bounding box center [560, 441] width 36 height 19
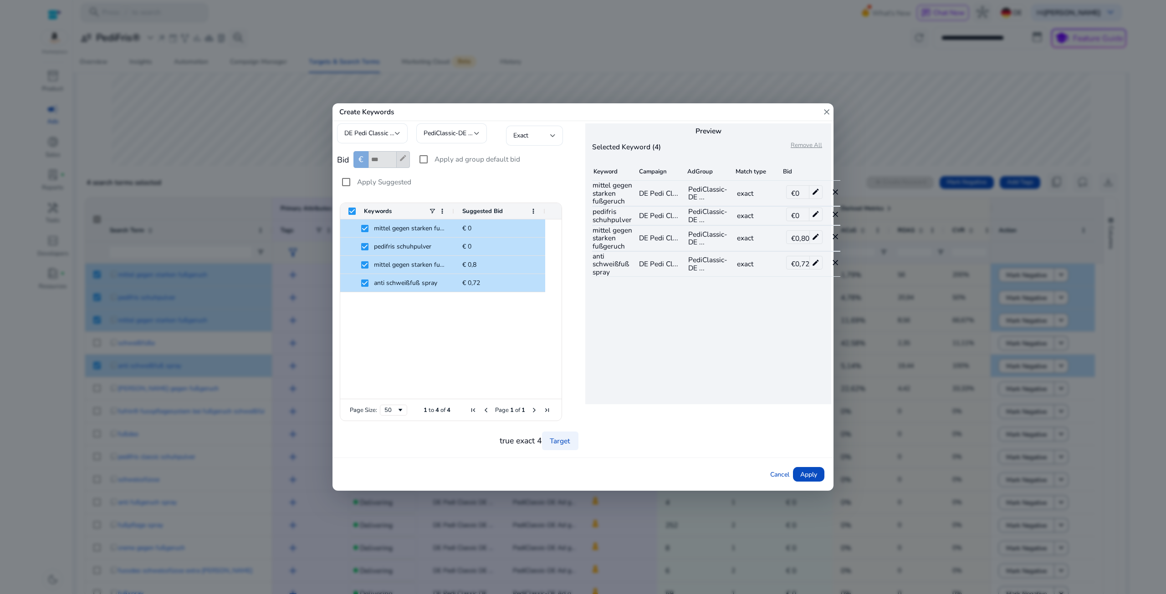
click at [802, 193] on div "€ 0 edit" at bounding box center [804, 192] width 36 height 14
click at [818, 189] on mat-icon "edit" at bounding box center [815, 192] width 13 height 13
click at [797, 191] on input "*" at bounding box center [794, 191] width 16 height 15
type input "***"
click at [817, 213] on mat-icon "edit" at bounding box center [815, 214] width 13 height 13
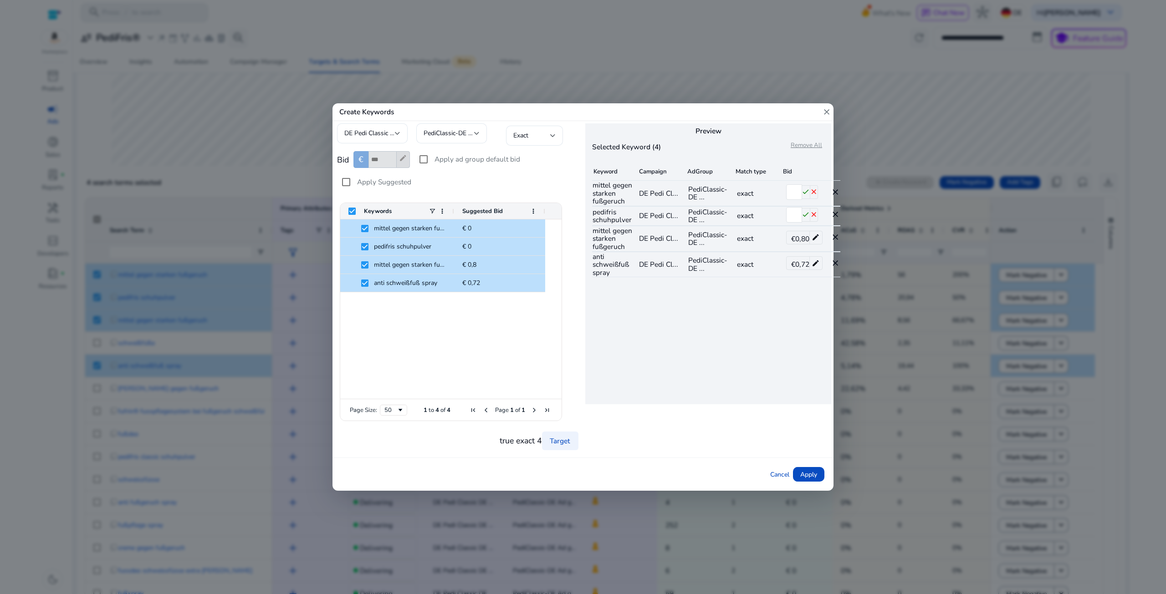
click at [797, 215] on input "*" at bounding box center [794, 214] width 16 height 15
type input "***"
click at [808, 217] on mat-icon "check" at bounding box center [806, 215] width 8 height 14
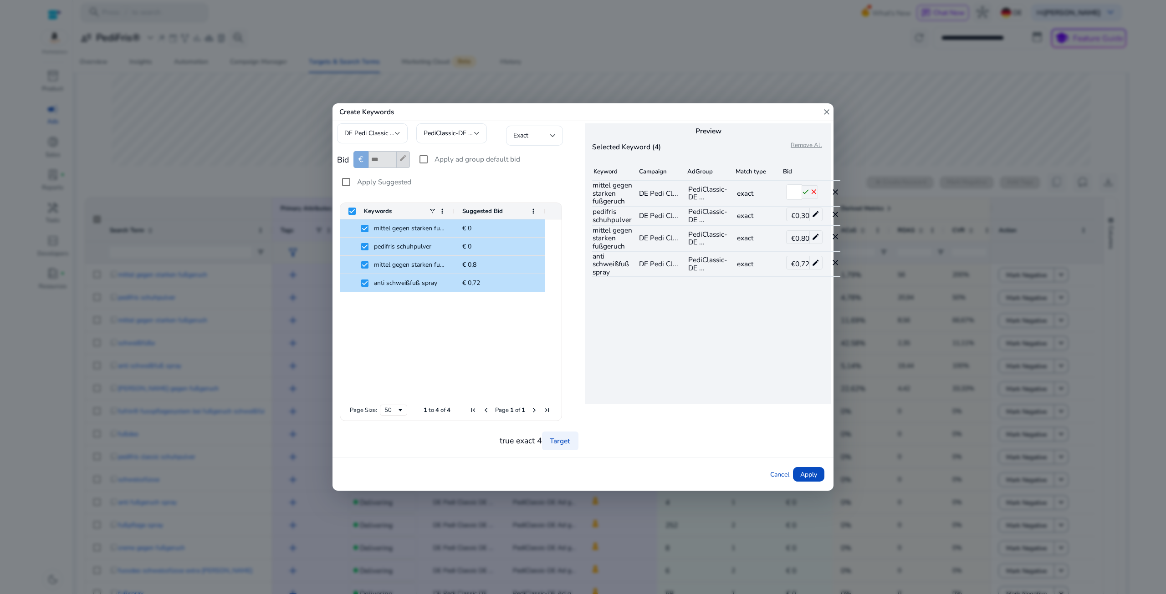
click at [805, 192] on mat-icon "check" at bounding box center [806, 192] width 8 height 14
click at [813, 477] on span "Apply" at bounding box center [808, 475] width 17 height 10
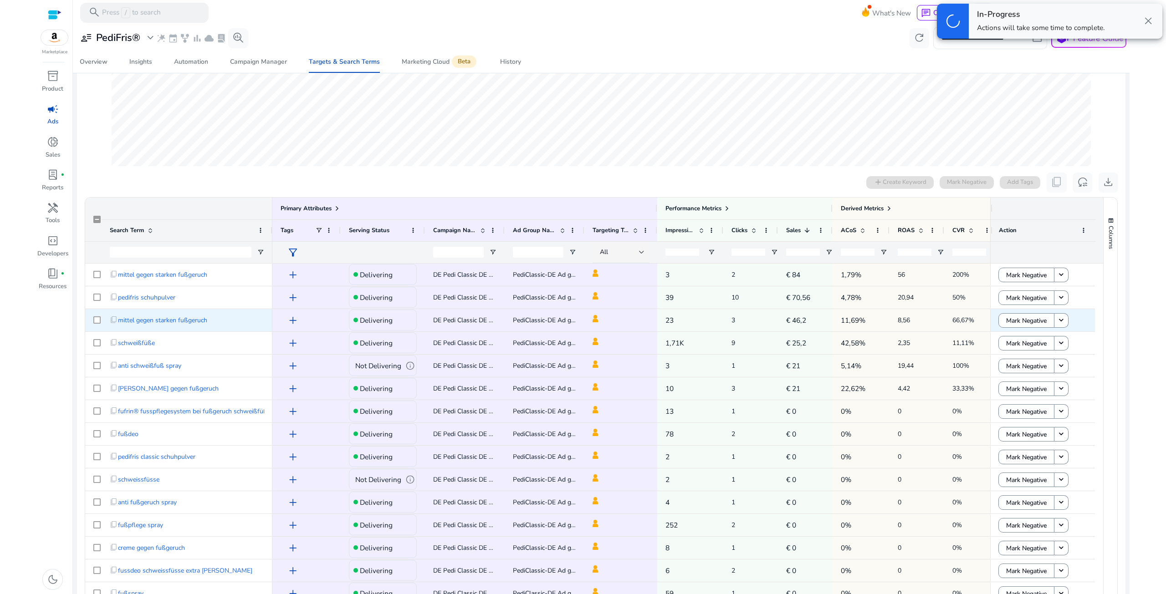
scroll to position [0, 0]
click at [517, 62] on div "History" at bounding box center [510, 62] width 21 height 6
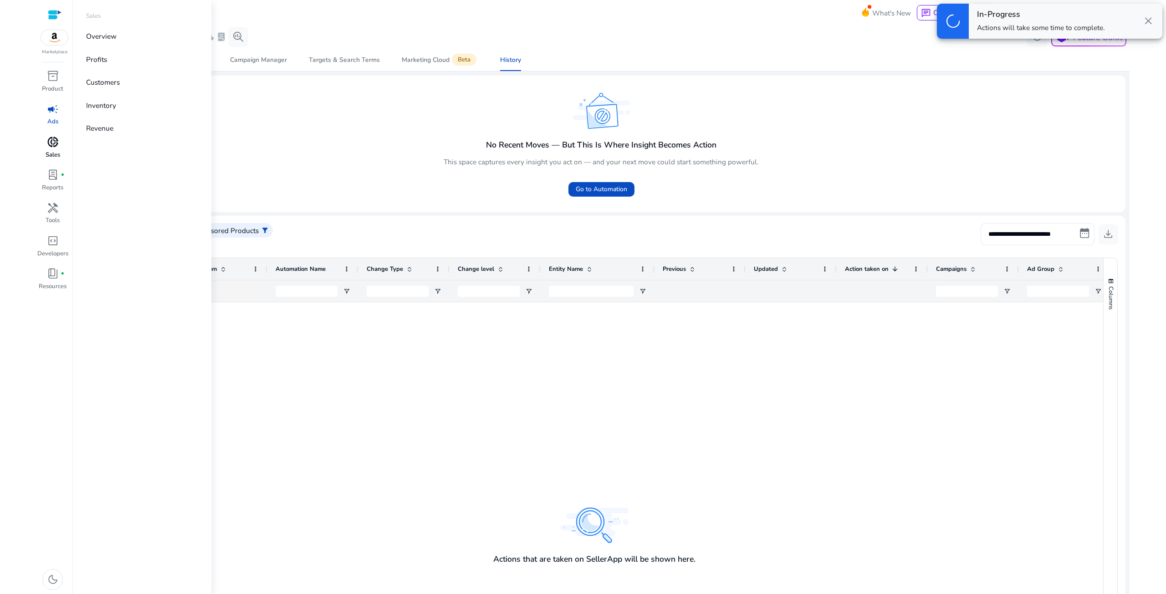
click at [56, 148] on span "donut_small" at bounding box center [53, 142] width 12 height 12
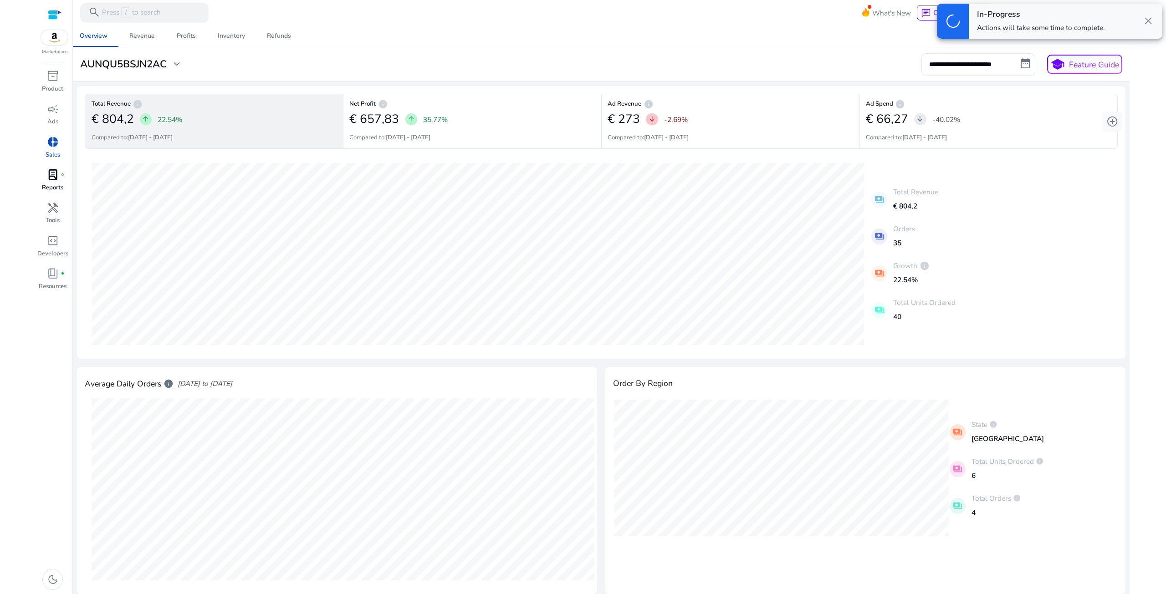
click at [49, 178] on span "lab_profile" at bounding box center [53, 175] width 12 height 12
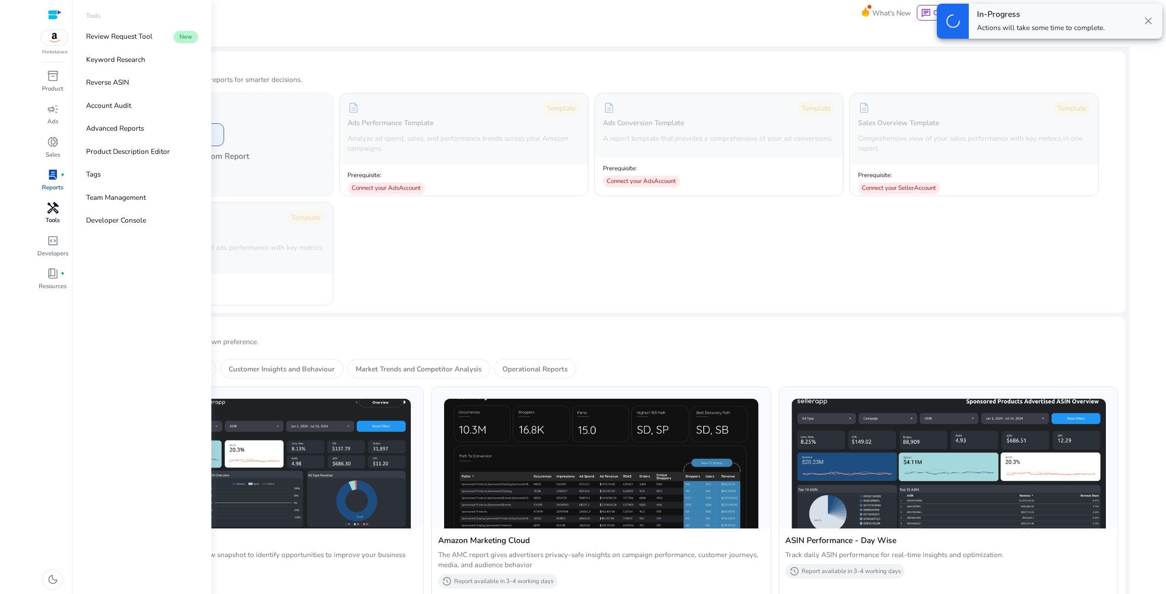
click at [51, 214] on span "handyman" at bounding box center [53, 208] width 12 height 12
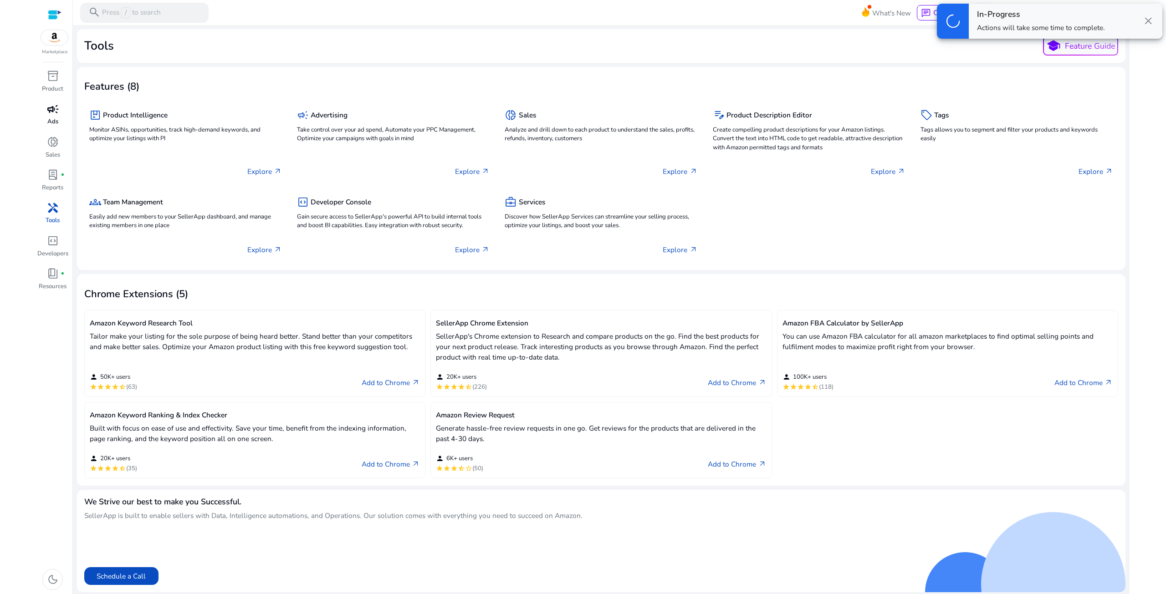
click at [50, 108] on span "campaign" at bounding box center [53, 109] width 12 height 12
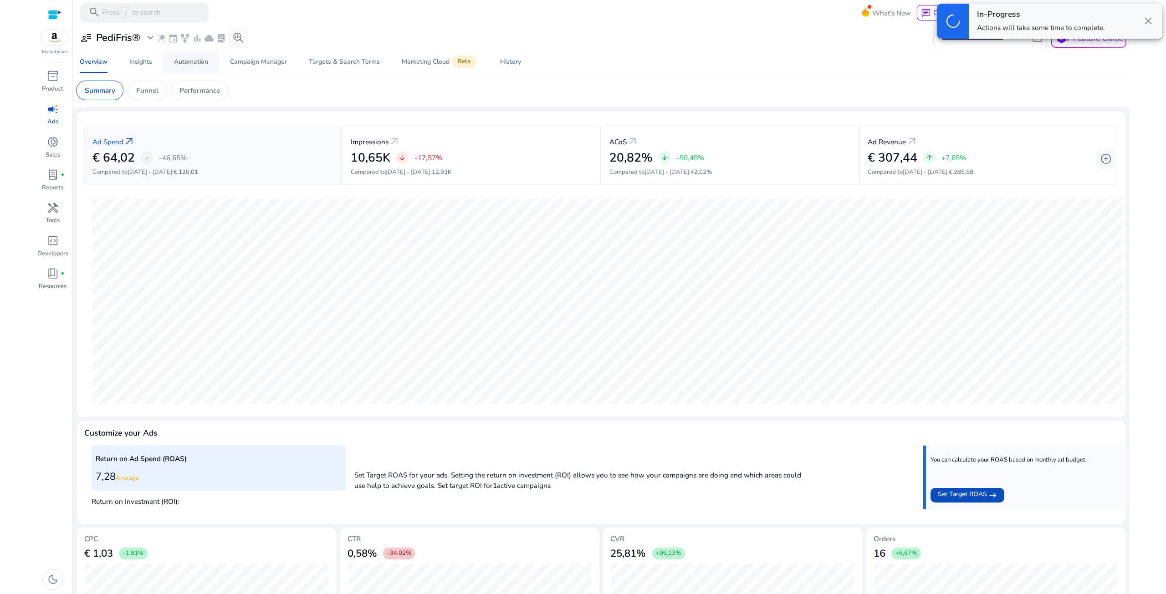
click at [189, 65] on div "Automation" at bounding box center [191, 62] width 34 height 6
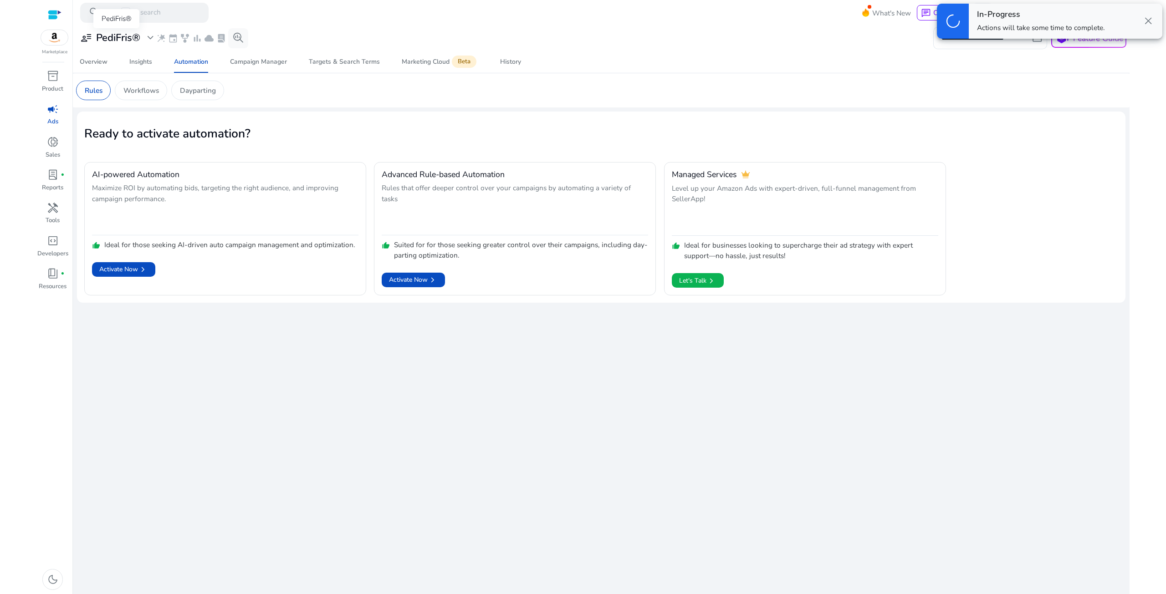
click at [109, 40] on h3 "PediFris®" at bounding box center [118, 38] width 44 height 12
click at [165, 101] on div "Manage Profile(s)" at bounding box center [150, 102] width 146 height 21
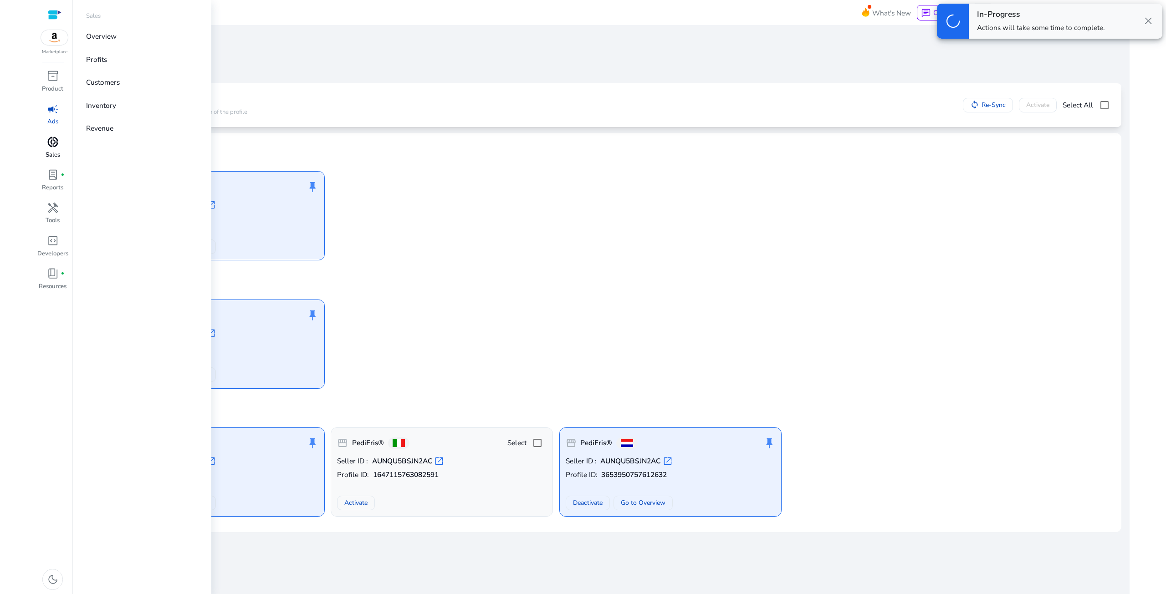
click at [53, 146] on span "donut_small" at bounding box center [53, 142] width 12 height 12
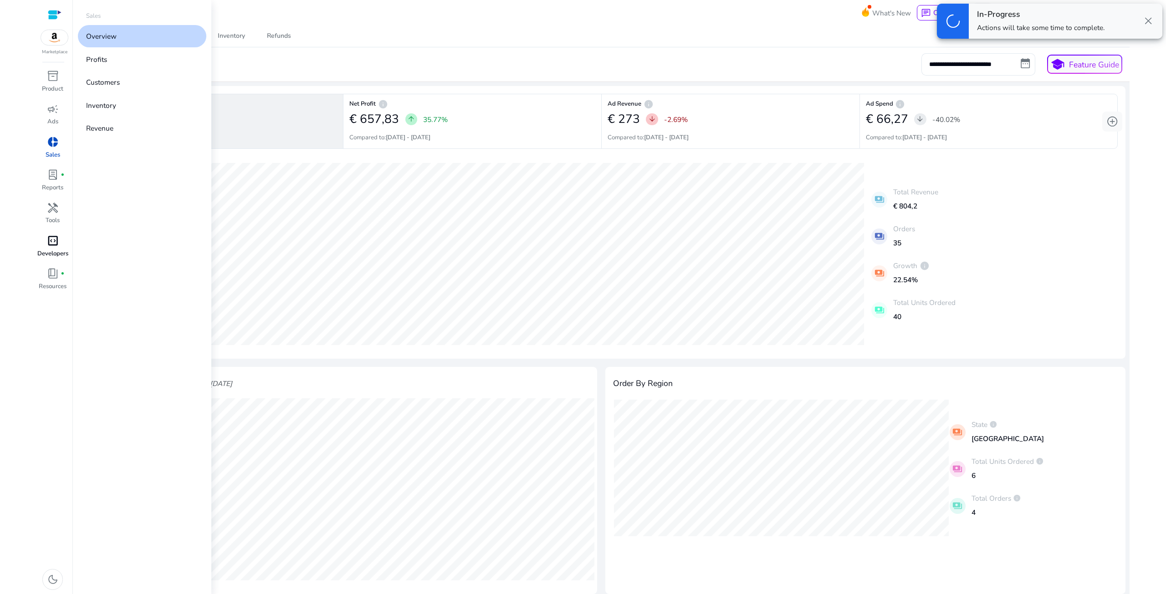
click at [56, 244] on span "code_blocks" at bounding box center [53, 241] width 12 height 12
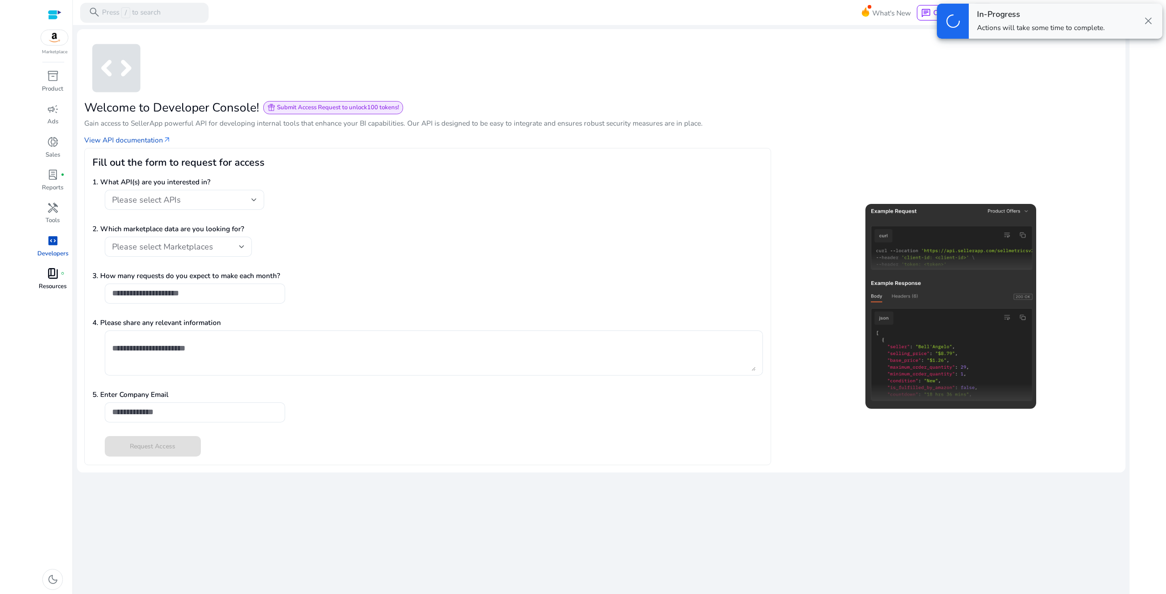
click at [51, 281] on div "book_4 fiber_manual_record" at bounding box center [53, 274] width 28 height 16
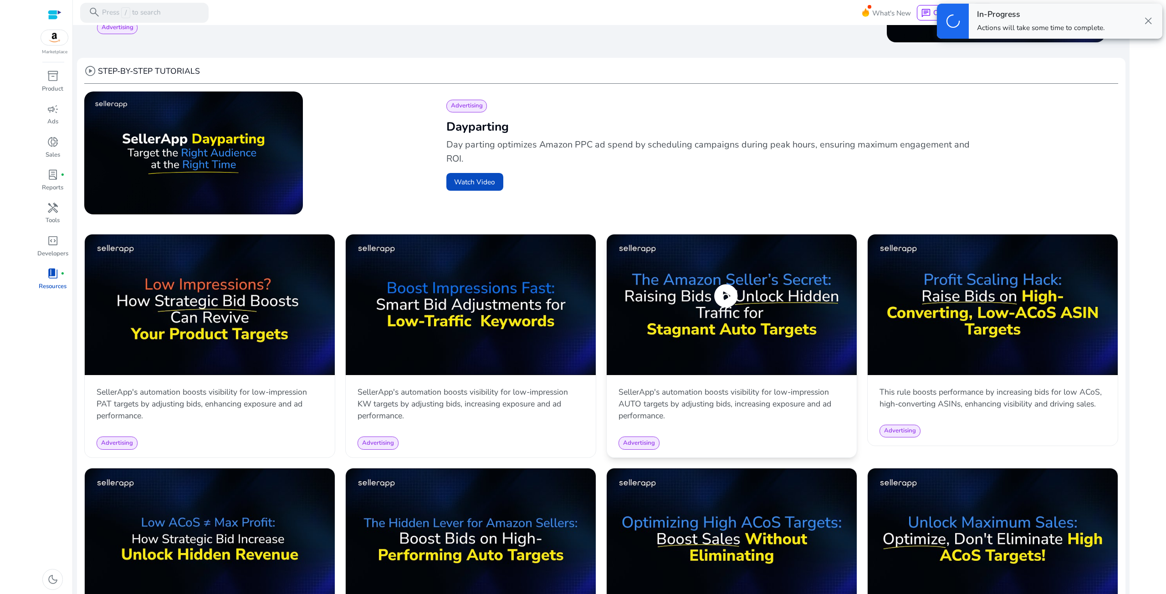
scroll to position [273, 0]
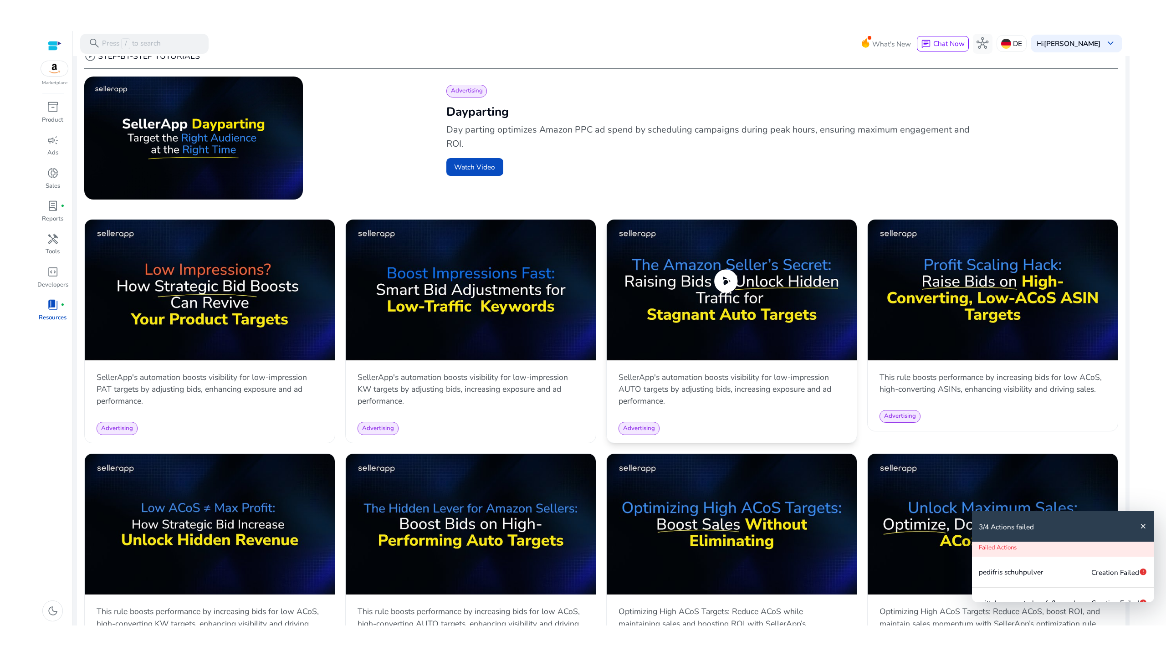
scroll to position [410, 0]
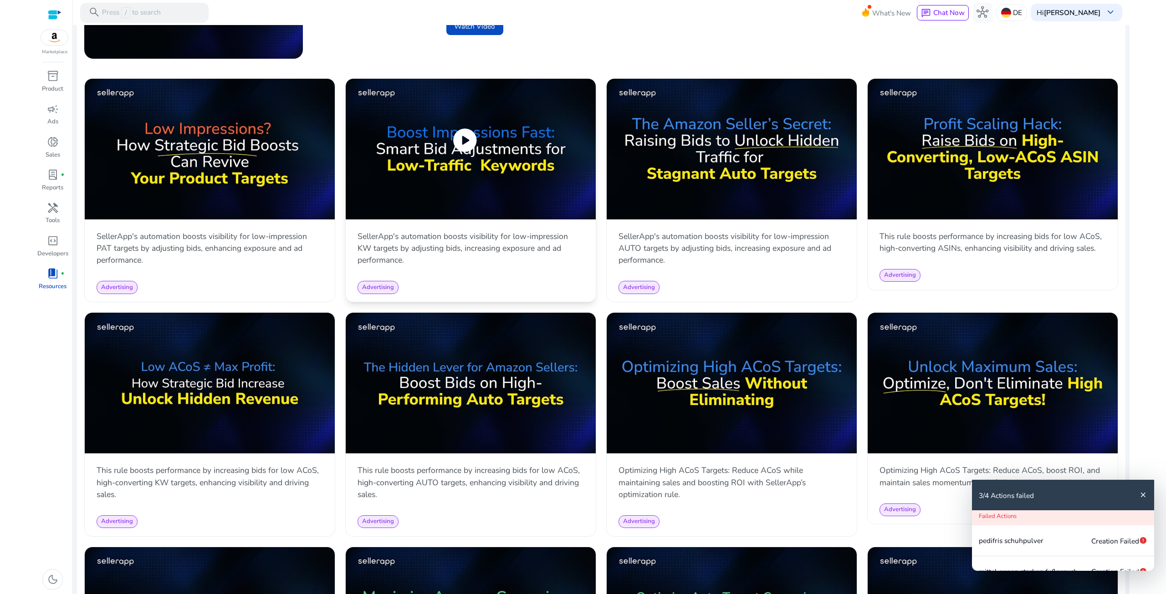
click at [507, 168] on img at bounding box center [471, 149] width 250 height 141
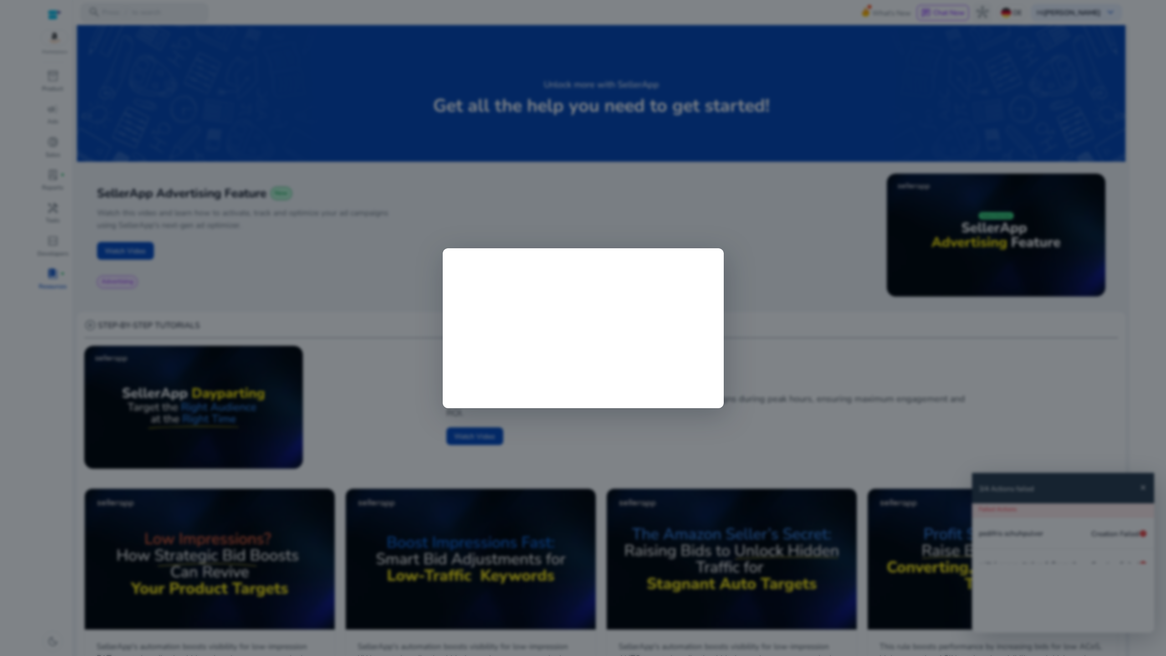
scroll to position [410, 0]
